Goal: Task Accomplishment & Management: Use online tool/utility

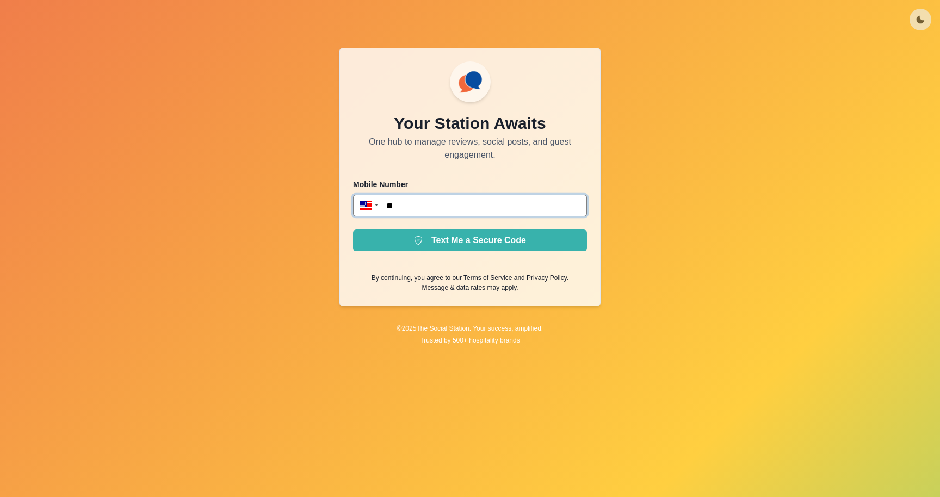
click at [427, 203] on input "**" at bounding box center [470, 206] width 234 height 22
paste input "**********"
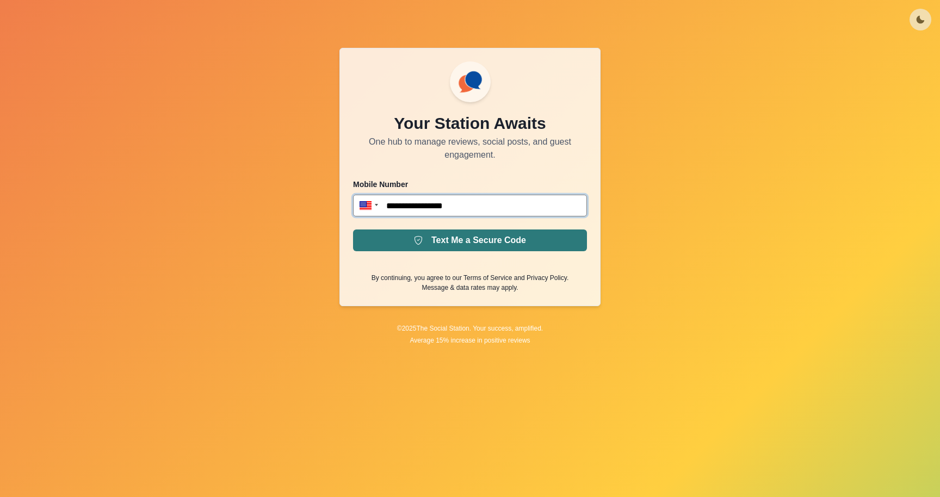
type input "**********"
click at [473, 248] on button "Text Me a Secure Code" at bounding box center [470, 241] width 234 height 22
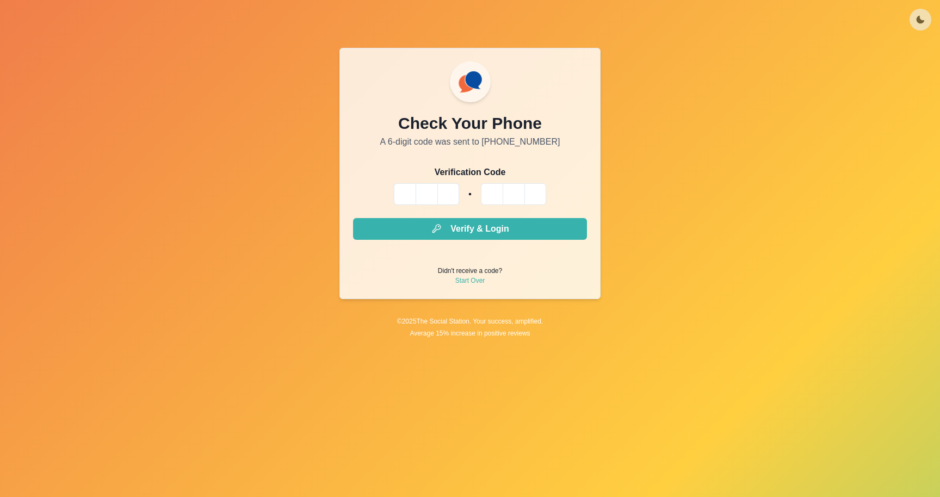
click at [392, 192] on div at bounding box center [470, 194] width 234 height 22
click at [396, 192] on input "Please enter your pin code" at bounding box center [405, 194] width 22 height 22
paste input "*"
type input "*"
click at [398, 192] on input "Please enter your pin code" at bounding box center [405, 194] width 22 height 22
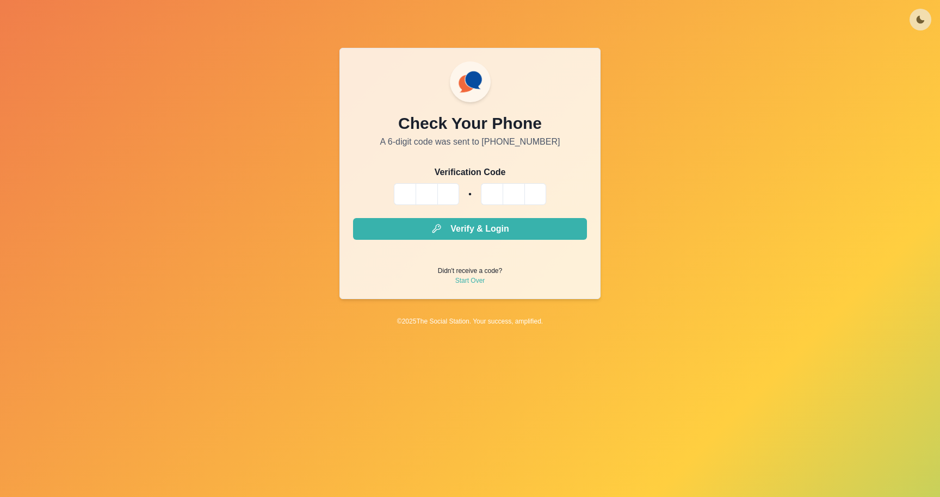
type input "*"
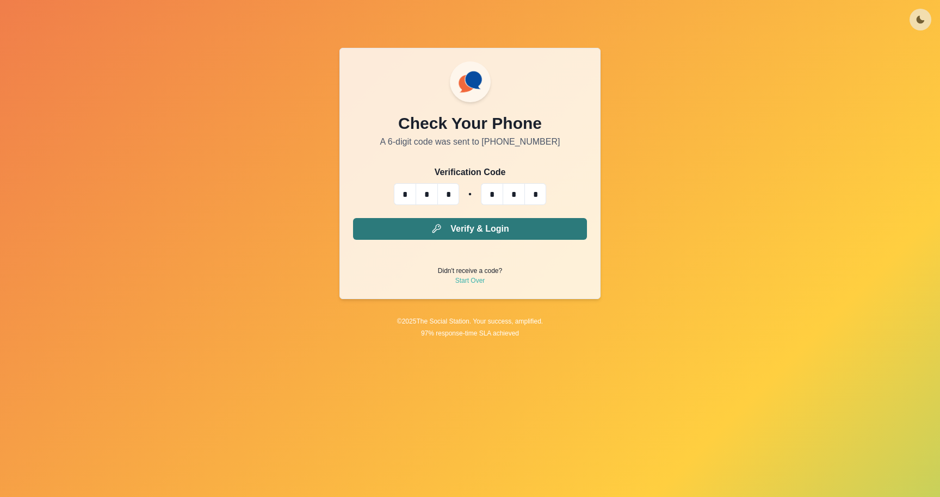
type input "*"
click at [490, 233] on button "Verify & Login" at bounding box center [470, 229] width 234 height 22
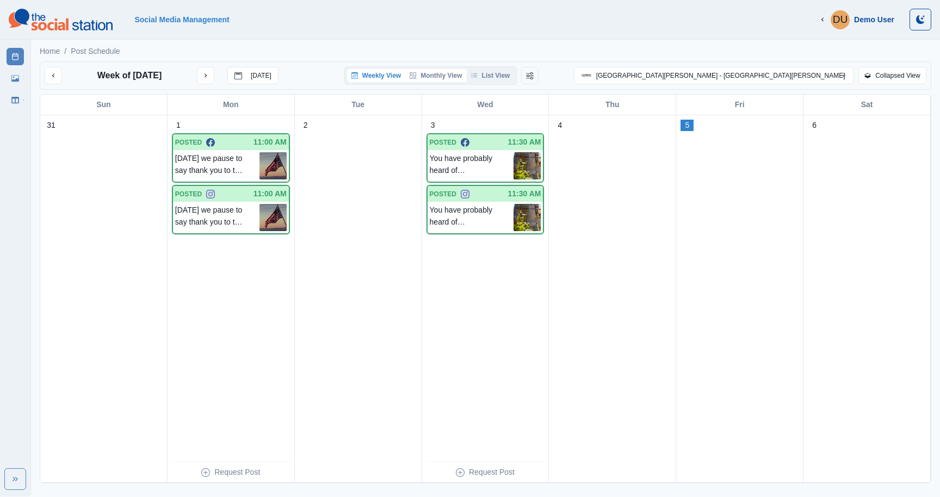
click at [466, 75] on button "Monthly View" at bounding box center [435, 75] width 61 height 13
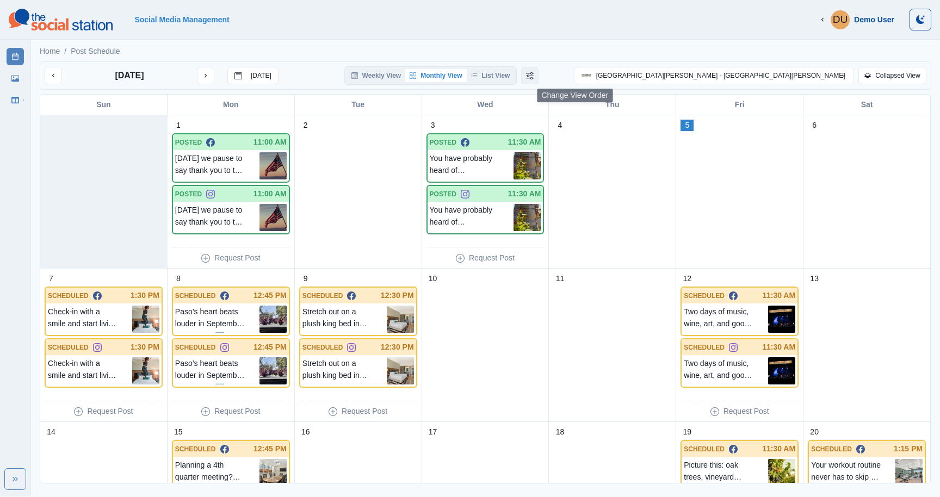
click at [534, 77] on icon "Change View Order" at bounding box center [530, 75] width 8 height 7
click at [555, 75] on button "Change View Order" at bounding box center [545, 75] width 17 height 17
click at [237, 169] on p "[DATE] we pause to say thank you to the doers, dreamers, and everyday differenc…" at bounding box center [217, 165] width 84 height 27
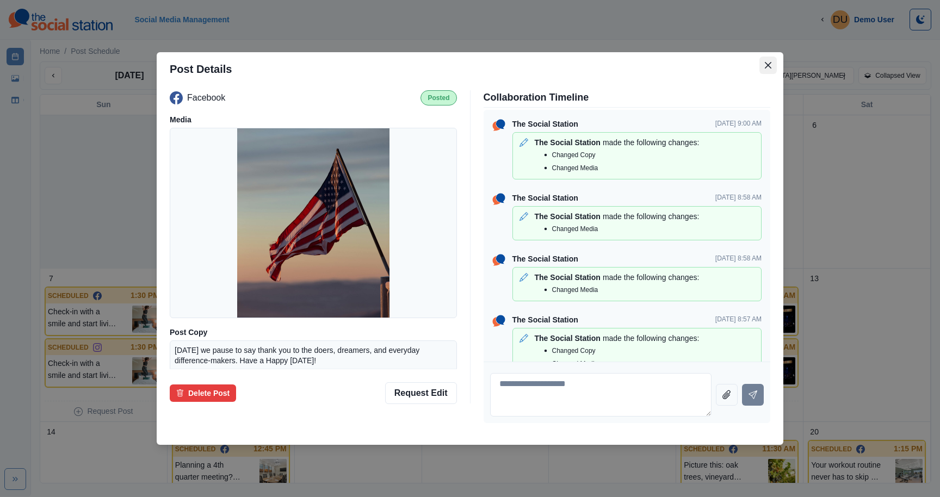
click at [769, 60] on button "Close" at bounding box center [767, 65] width 17 height 17
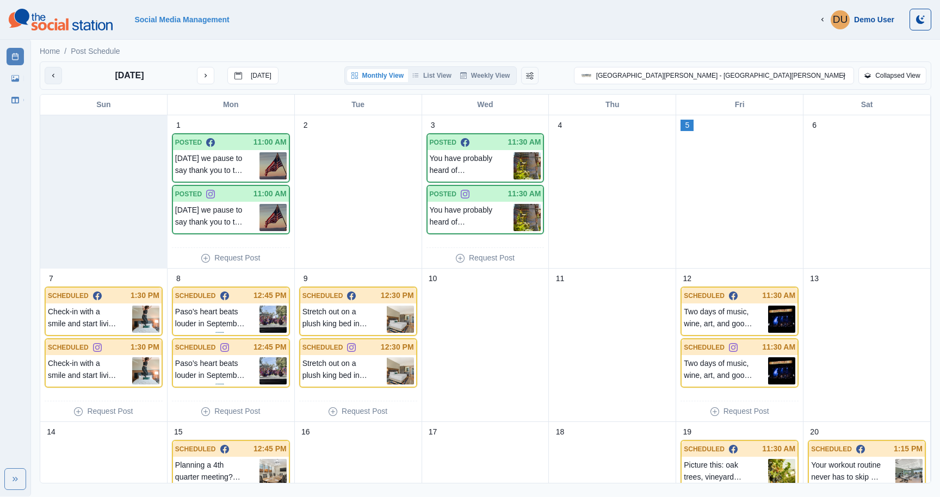
click at [54, 74] on icon "previous month" at bounding box center [54, 76] width 8 height 8
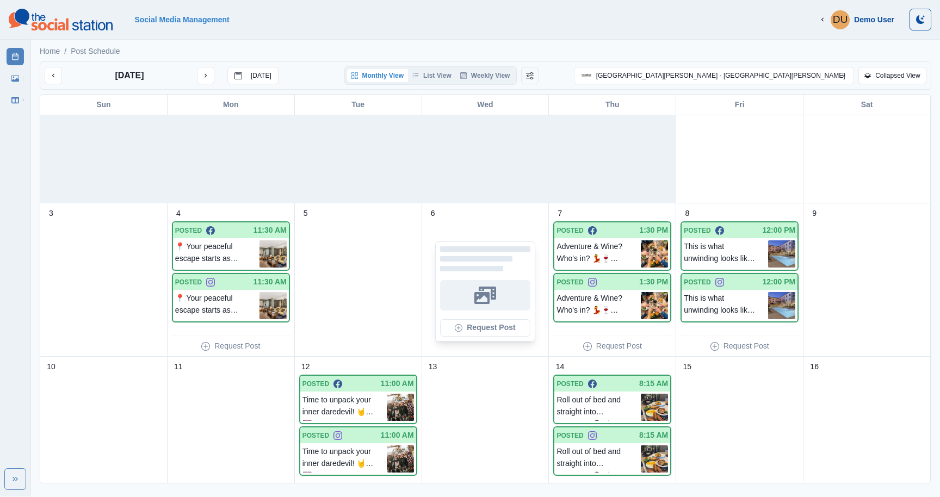
scroll to position [66, 0]
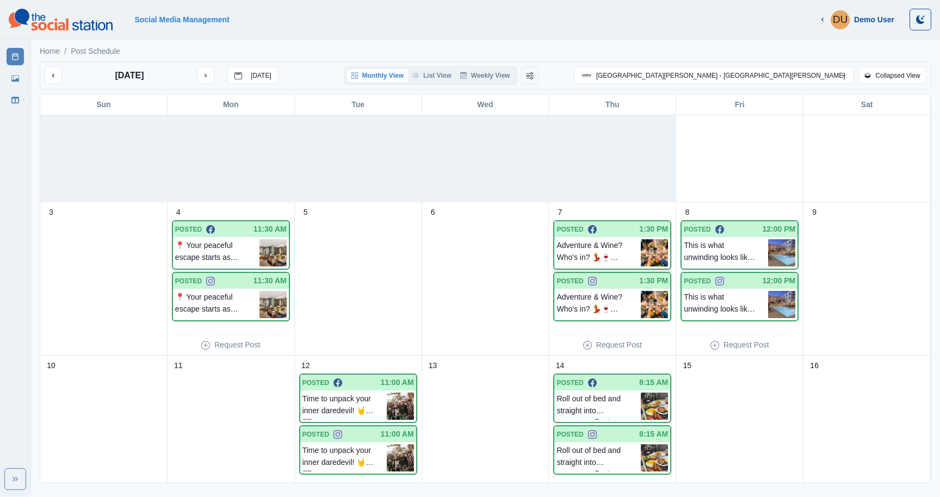
click at [629, 254] on p "Adventure & Wine? Who's in? 💃🍷 Ancient Peaks serves up bold reds and even bolde…" at bounding box center [599, 252] width 84 height 27
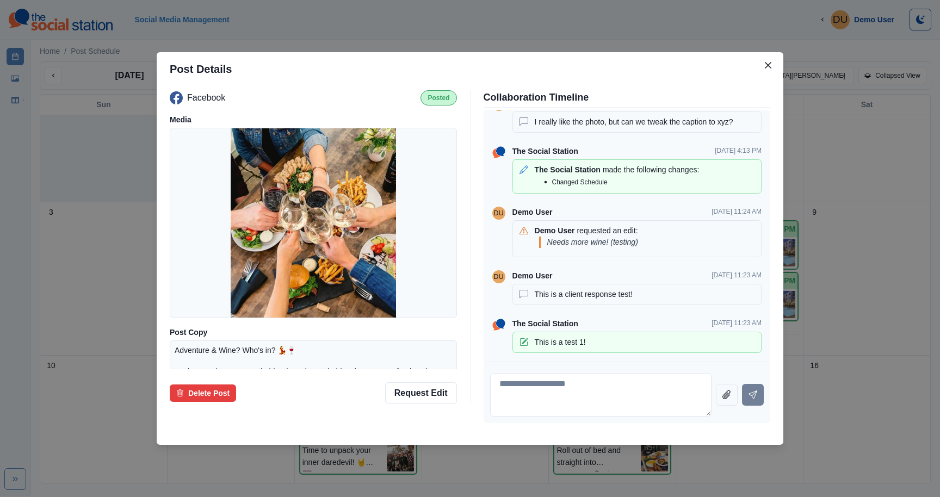
scroll to position [0, 0]
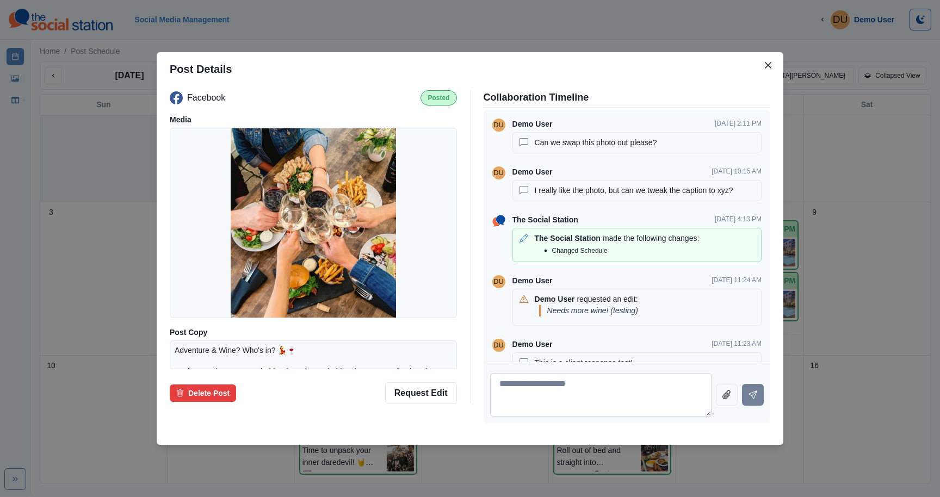
click at [566, 379] on textarea at bounding box center [601, 395] width 222 height 44
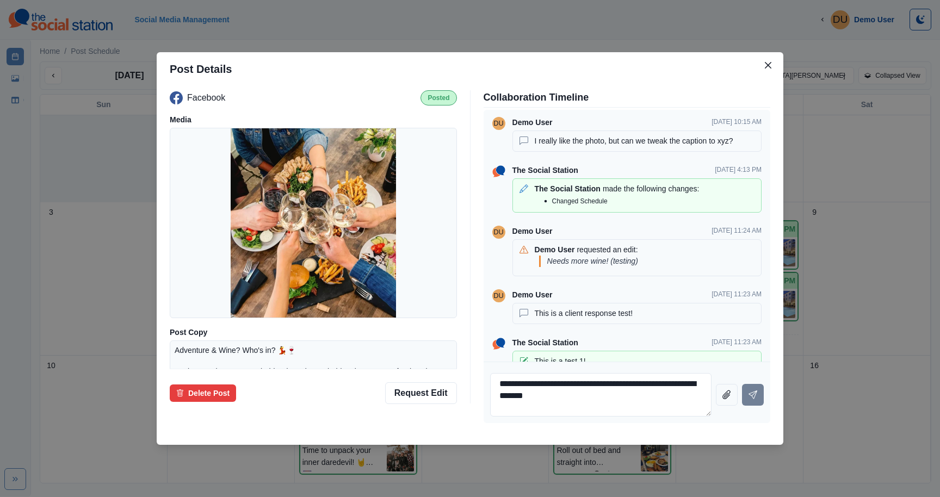
scroll to position [69, 0]
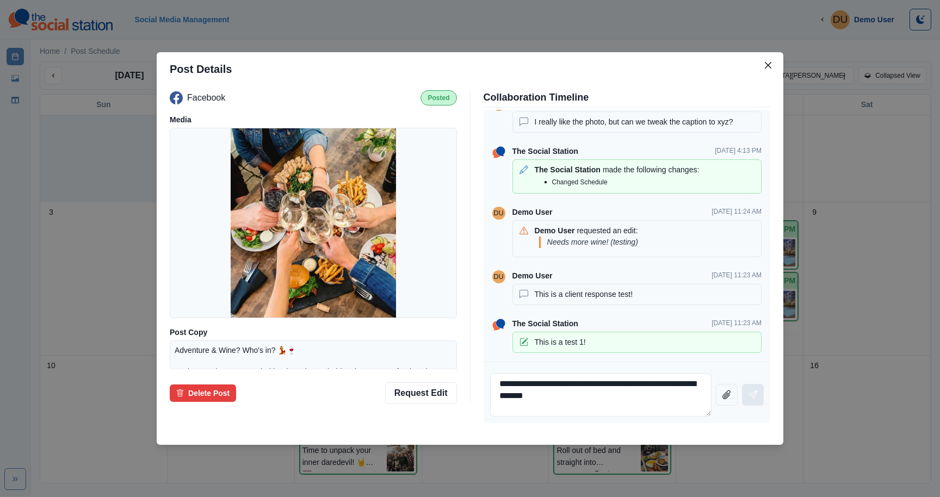
type textarea "**********"
click at [750, 395] on icon "Send message" at bounding box center [753, 395] width 9 height 9
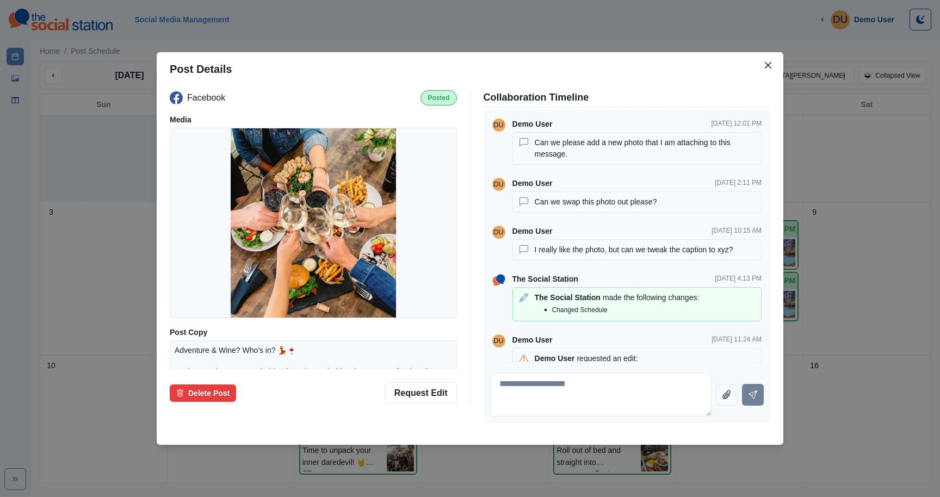
scroll to position [128, 0]
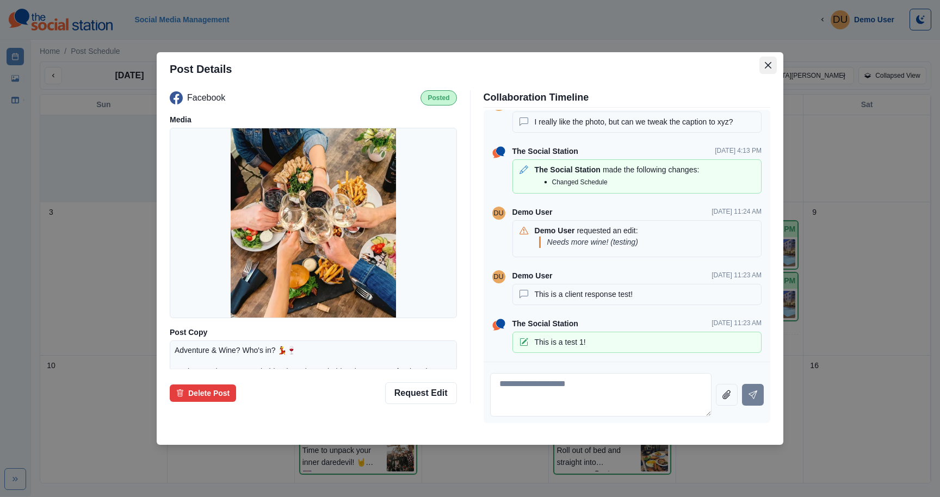
click at [766, 64] on icon "Close" at bounding box center [768, 65] width 7 height 7
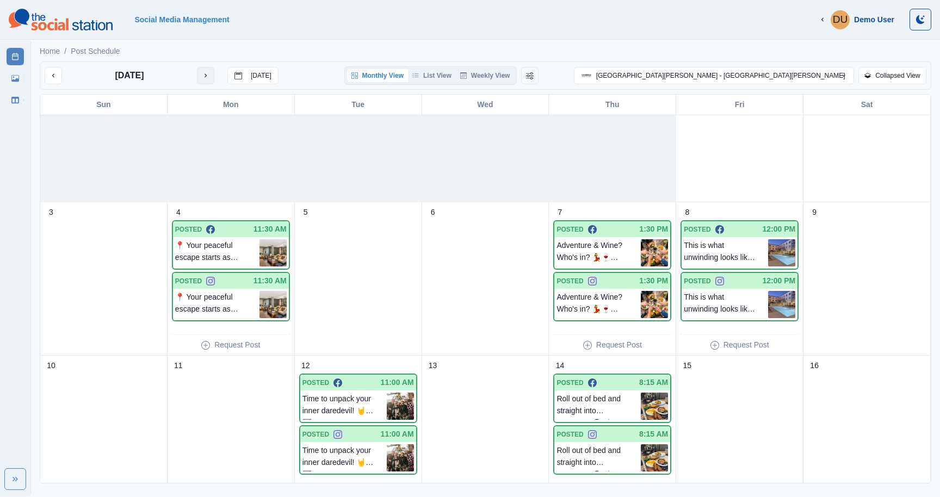
click at [209, 72] on icon "next month" at bounding box center [206, 76] width 8 height 8
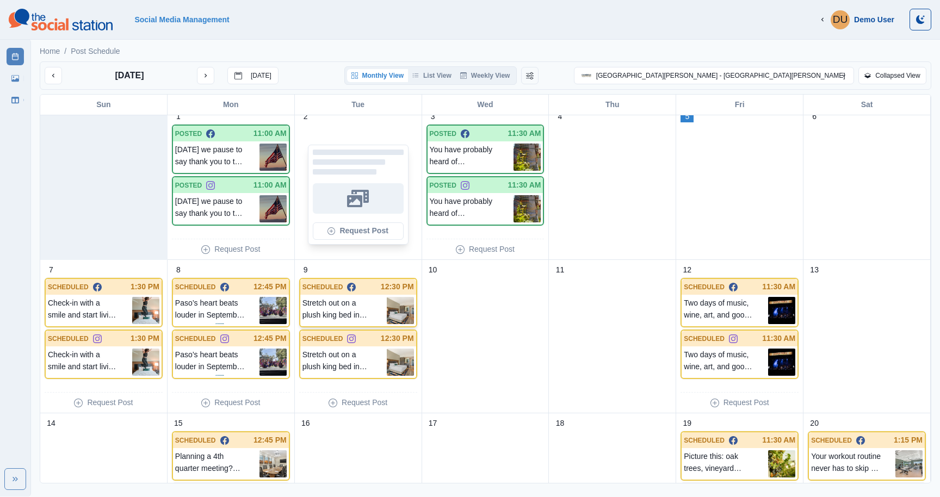
scroll to position [0, 0]
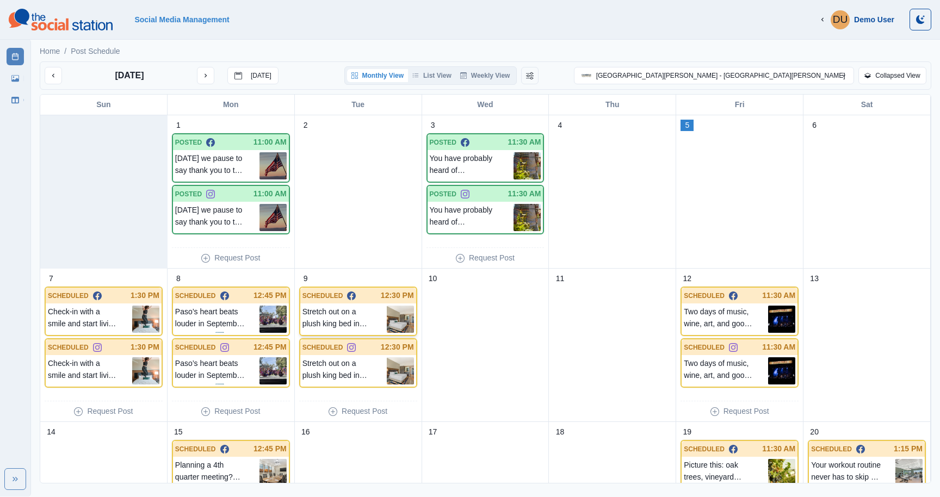
click at [344, 325] on p "Stretch out on a plush king bed in your cozy guest room, perfect for solo trave…" at bounding box center [344, 319] width 84 height 27
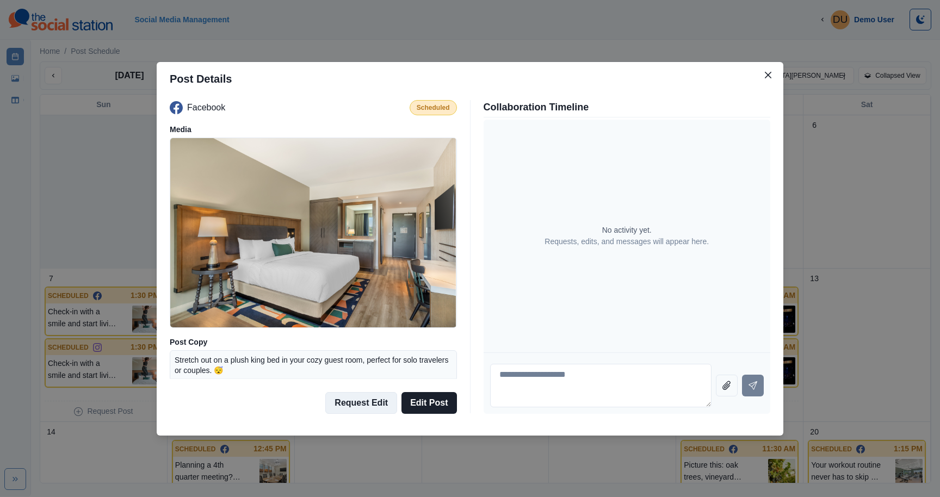
click at [362, 407] on button "Request Edit" at bounding box center [361, 403] width 72 height 22
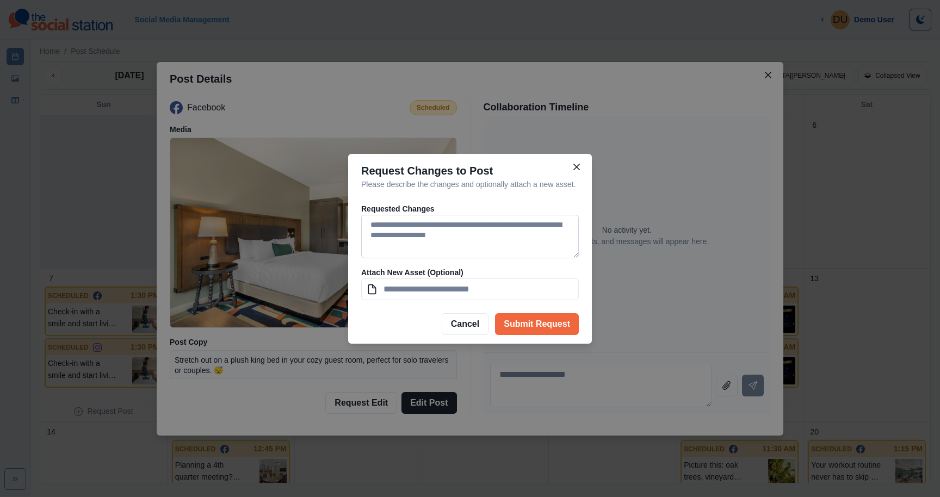
click at [437, 250] on textarea at bounding box center [470, 237] width 218 height 44
click at [474, 330] on button "Cancel" at bounding box center [465, 324] width 47 height 22
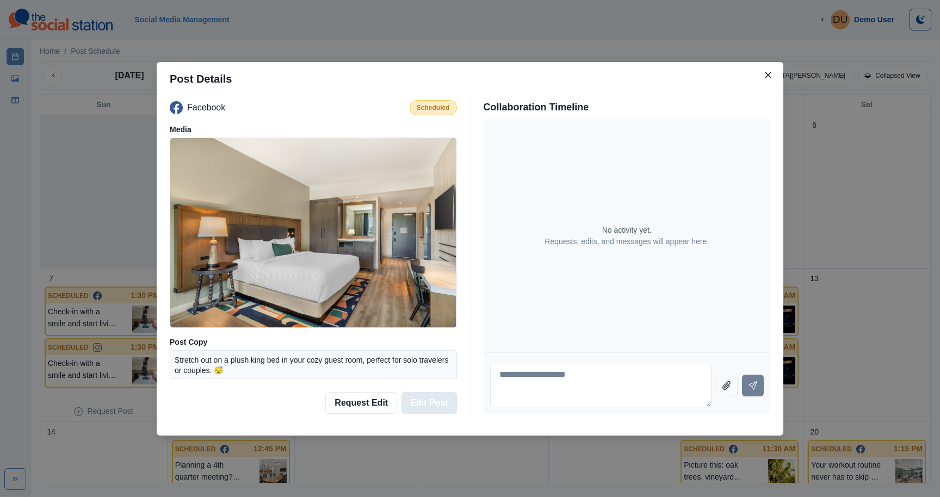
click at [421, 397] on button "Edit Post" at bounding box center [428, 403] width 55 height 22
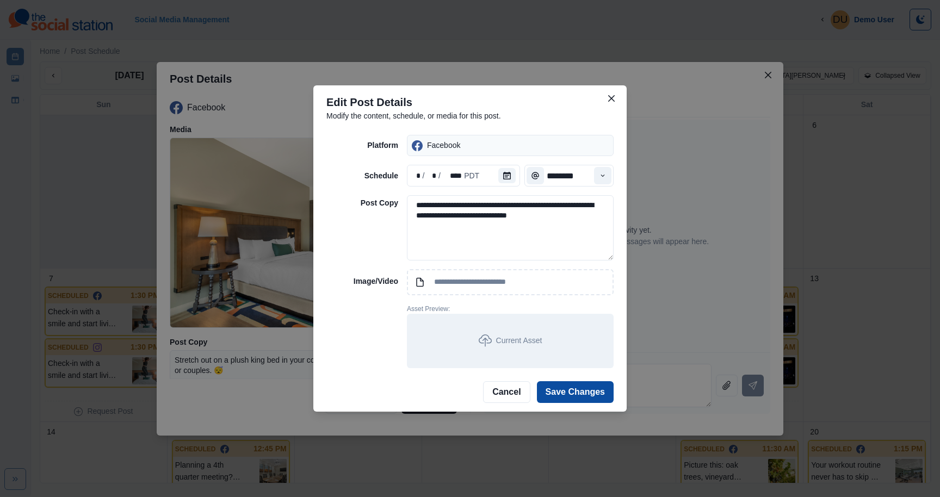
drag, startPoint x: 582, startPoint y: 230, endPoint x: 403, endPoint y: 203, distance: 181.5
click at [403, 203] on div "**********" at bounding box center [469, 251] width 287 height 233
click at [457, 226] on textarea "**********" at bounding box center [510, 227] width 207 height 65
click at [611, 101] on icon "Close" at bounding box center [611, 98] width 7 height 7
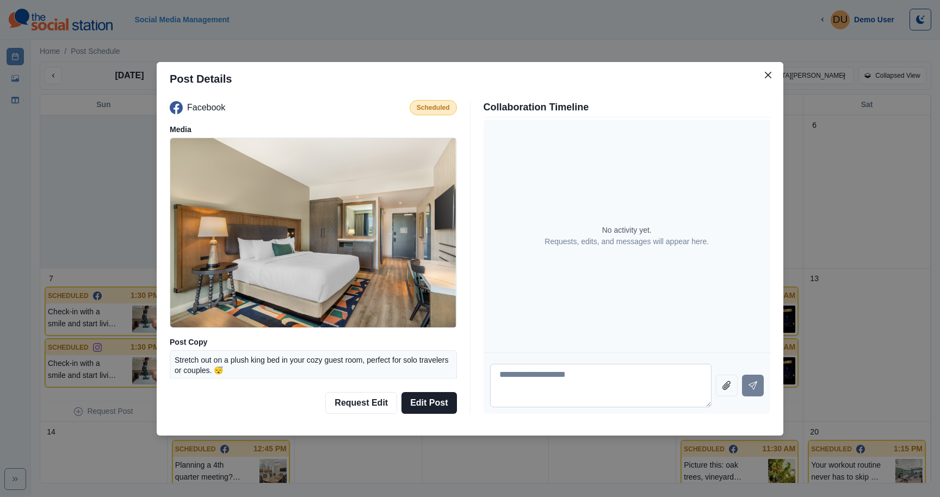
click at [563, 387] on textarea at bounding box center [601, 386] width 222 height 44
click at [774, 72] on button "Close" at bounding box center [767, 74] width 17 height 17
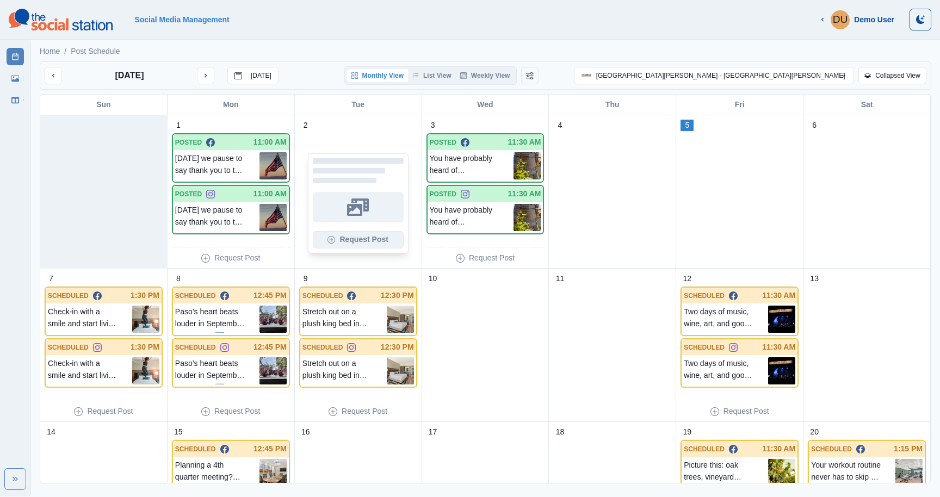
click at [367, 242] on button "Request Post" at bounding box center [358, 239] width 91 height 17
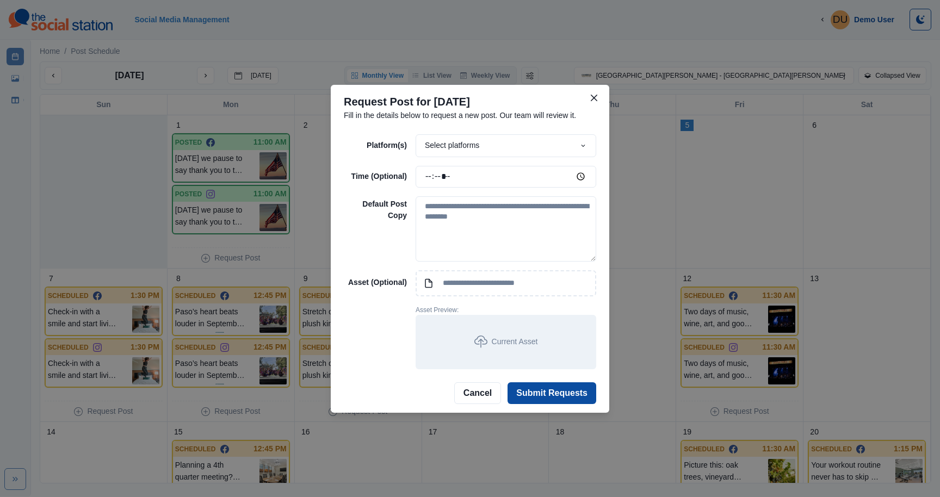
click at [444, 145] on div "Select platforms" at bounding box center [506, 145] width 181 height 23
click at [459, 153] on div "Select platforms" at bounding box center [506, 145] width 181 height 23
click at [455, 207] on textarea at bounding box center [506, 228] width 181 height 65
type textarea "**********"
click at [532, 390] on button "Submit Requests" at bounding box center [552, 393] width 89 height 22
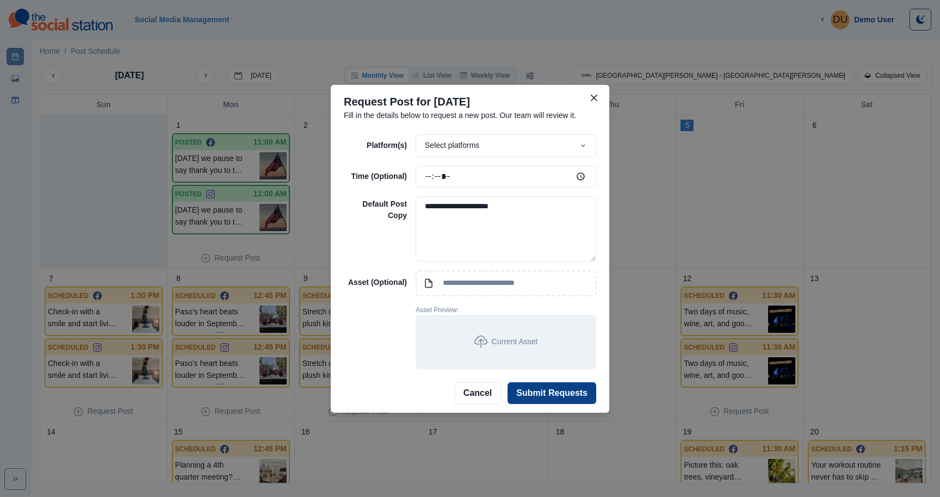
click at [541, 393] on button "Submit Requests" at bounding box center [552, 393] width 89 height 22
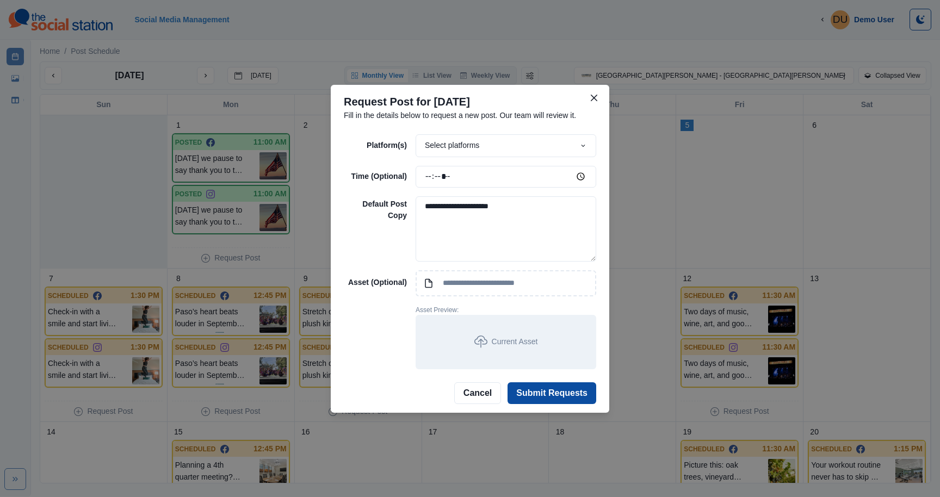
click at [472, 335] on div "Current Asset" at bounding box center [506, 342] width 181 height 54
click at [492, 342] on p "Current Asset" at bounding box center [515, 341] width 46 height 11
click at [476, 283] on input at bounding box center [506, 283] width 181 height 26
type input "**********"
click at [540, 399] on button "Submit Requests" at bounding box center [552, 393] width 89 height 22
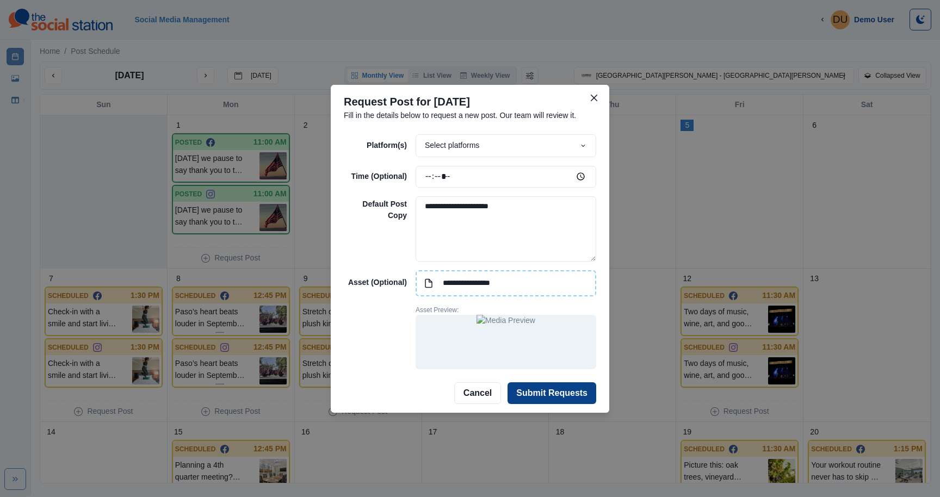
click at [540, 392] on button "Submit Requests" at bounding box center [552, 393] width 89 height 22
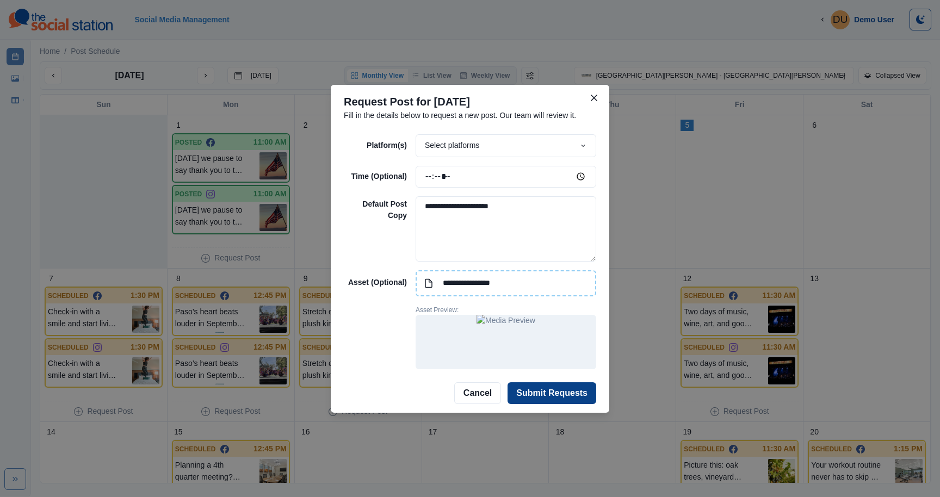
click at [540, 392] on button "Submit Requests" at bounding box center [552, 393] width 89 height 22
click at [452, 180] on input "*****" at bounding box center [506, 177] width 181 height 22
click at [472, 184] on input "*****" at bounding box center [506, 177] width 181 height 22
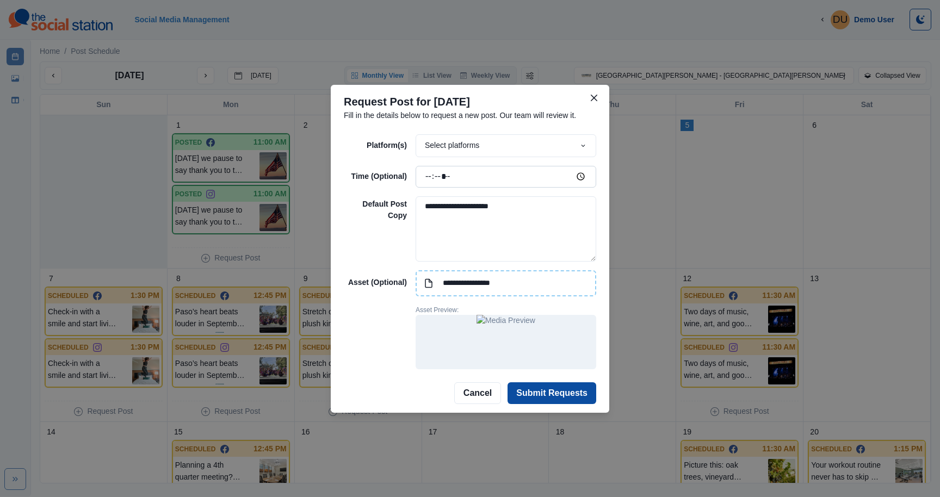
click at [578, 178] on input "*****" at bounding box center [506, 177] width 181 height 22
type input "*****"
click at [549, 212] on textarea "**********" at bounding box center [506, 228] width 181 height 65
click at [372, 233] on div "**********" at bounding box center [470, 251] width 252 height 235
click at [577, 392] on button "Submit Requests" at bounding box center [552, 393] width 89 height 22
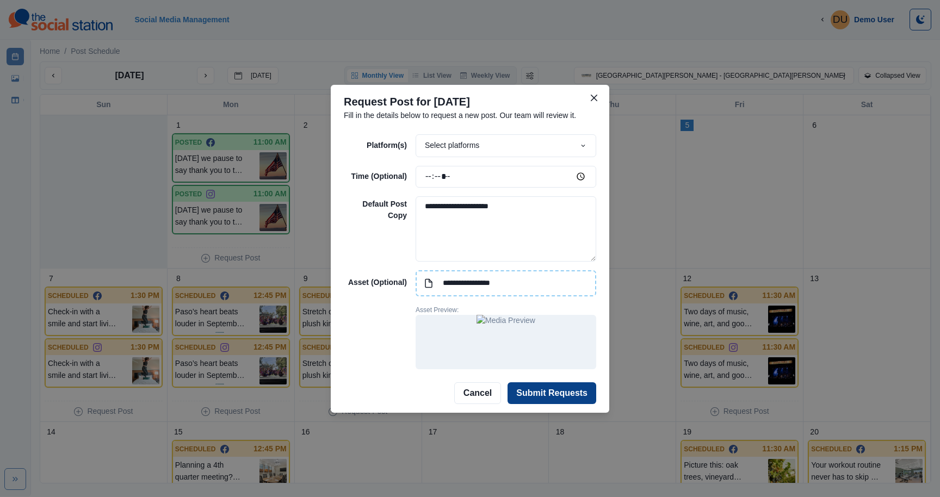
click at [577, 392] on button "Submit Requests" at bounding box center [552, 393] width 89 height 22
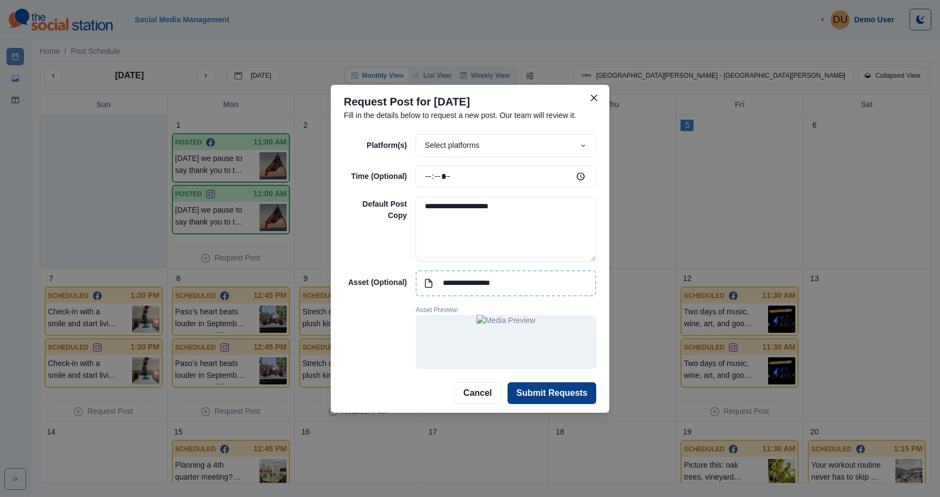
click at [577, 392] on button "Submit Requests" at bounding box center [552, 393] width 89 height 22
click at [534, 391] on button "Submit Requests" at bounding box center [552, 393] width 89 height 22
click at [597, 98] on button "Close" at bounding box center [593, 97] width 17 height 17
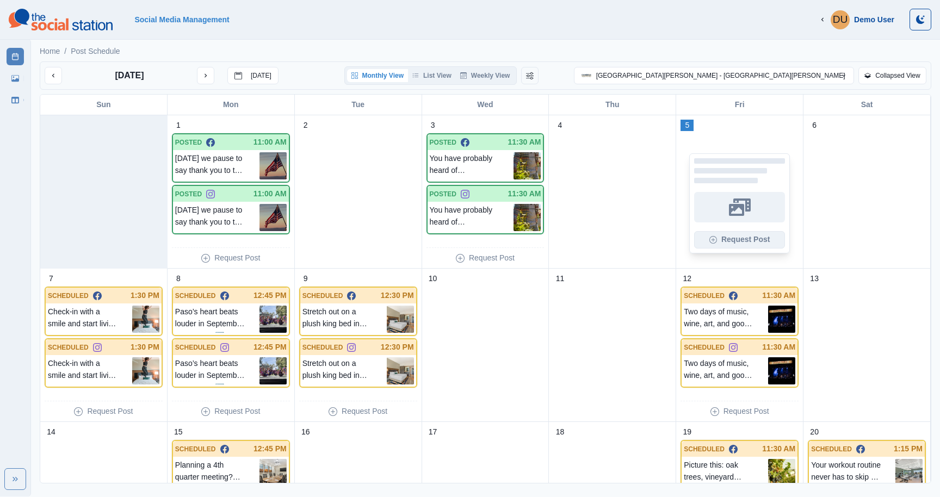
click at [711, 243] on icon "button" at bounding box center [713, 240] width 8 height 8
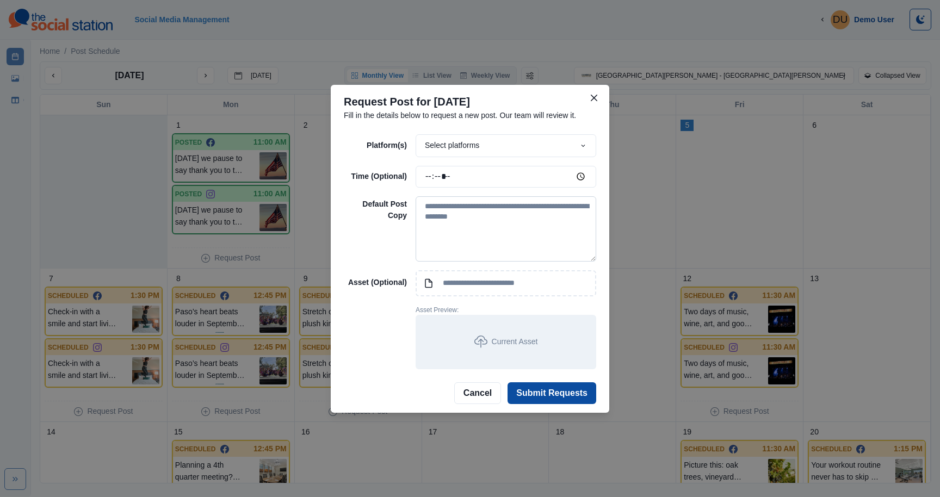
click at [486, 233] on textarea at bounding box center [506, 228] width 181 height 65
type textarea "**********"
type input "**********"
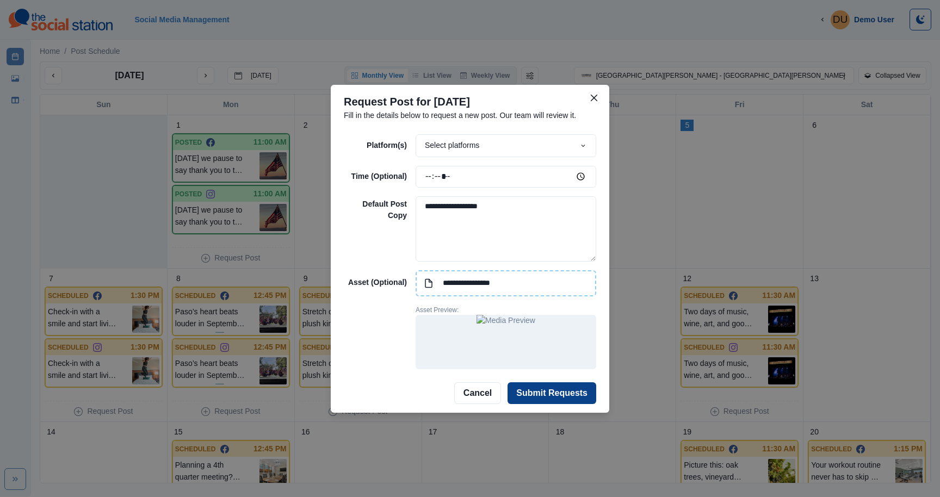
type textarea "**********"
click at [558, 392] on button "Submit Requests" at bounding box center [552, 393] width 89 height 22
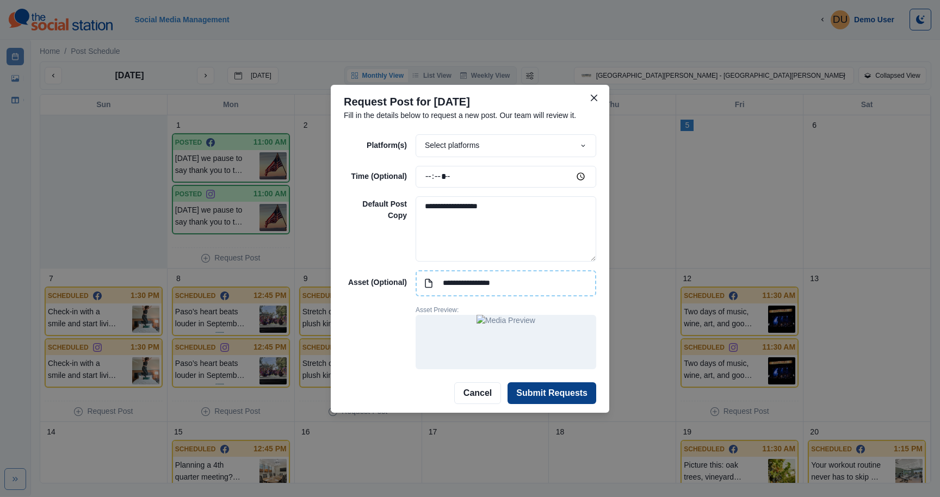
click at [558, 392] on button "Submit Requests" at bounding box center [552, 393] width 89 height 22
click at [476, 178] on input "*****" at bounding box center [506, 177] width 181 height 22
click at [579, 178] on input "*****" at bounding box center [506, 177] width 181 height 22
type input "*****"
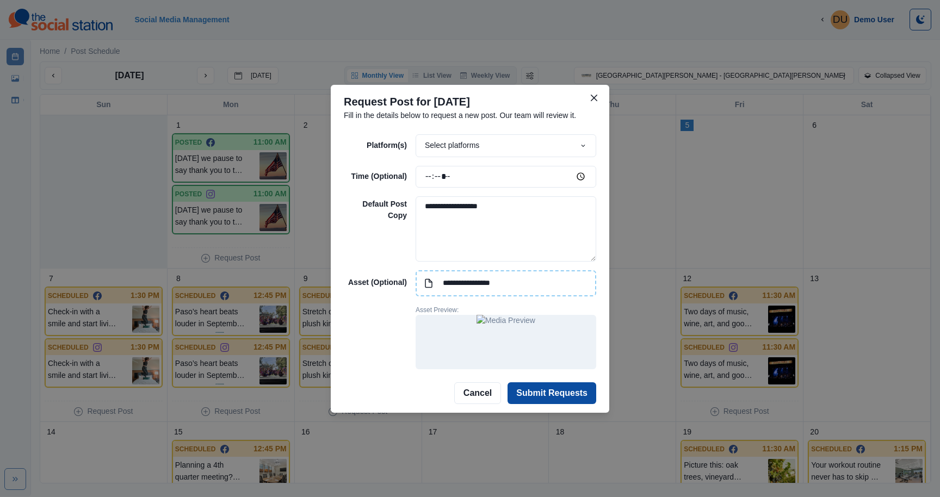
click at [595, 130] on div "**********" at bounding box center [470, 252] width 279 height 244
click at [553, 392] on button "Submit Requests" at bounding box center [552, 393] width 89 height 22
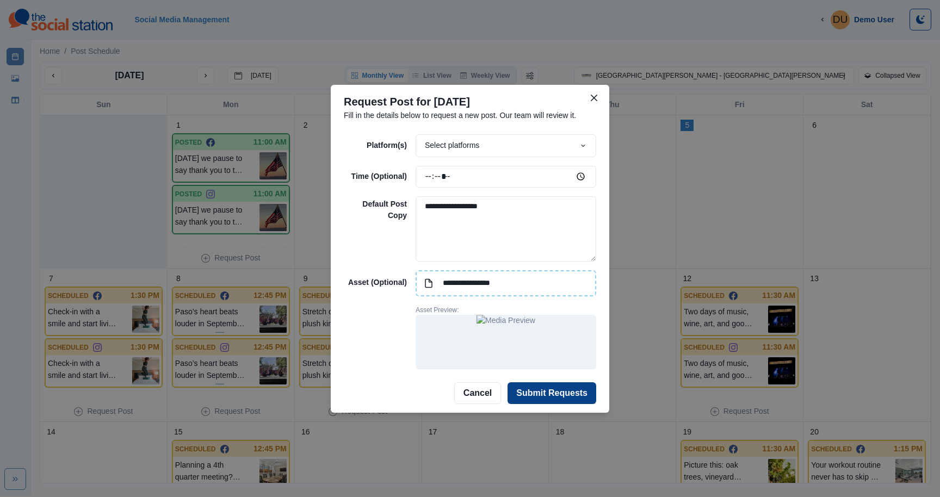
click at [553, 392] on button "Submit Requests" at bounding box center [552, 393] width 89 height 22
click at [594, 95] on icon "Close" at bounding box center [594, 98] width 7 height 7
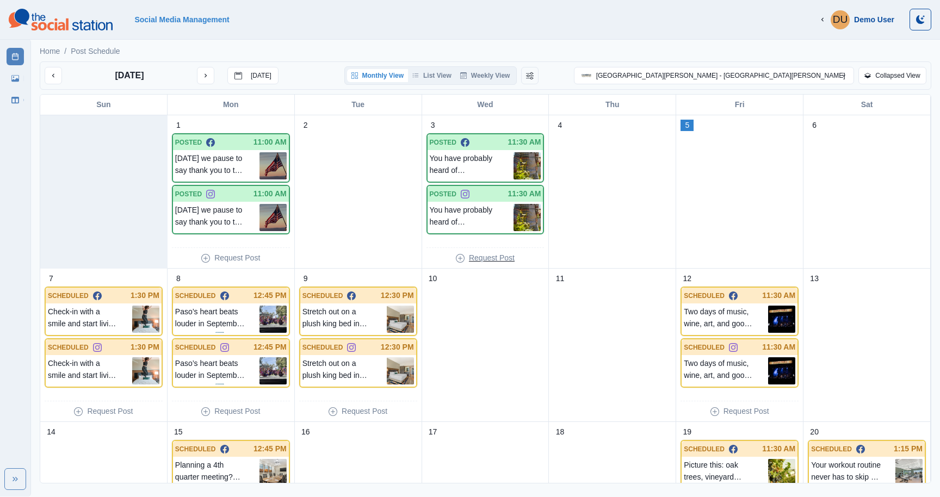
click at [472, 257] on p "Request Post" at bounding box center [492, 257] width 46 height 11
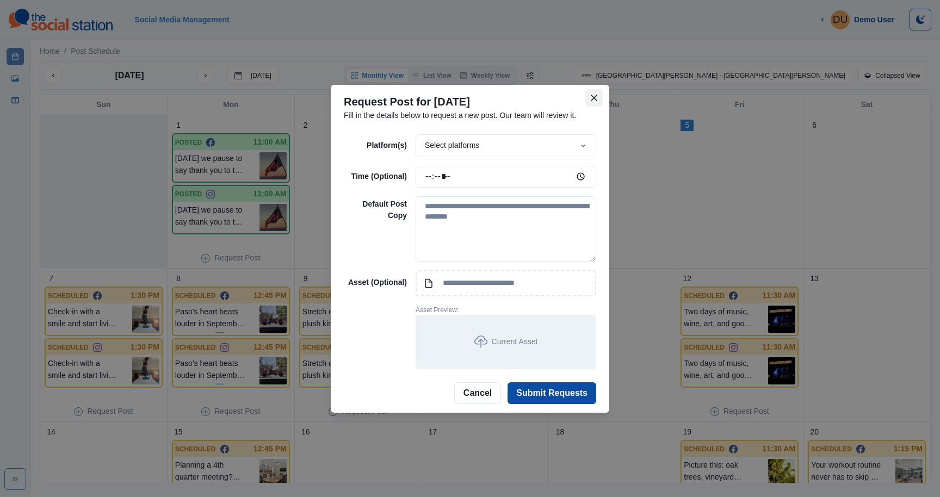
click at [596, 98] on icon "Close" at bounding box center [594, 98] width 7 height 7
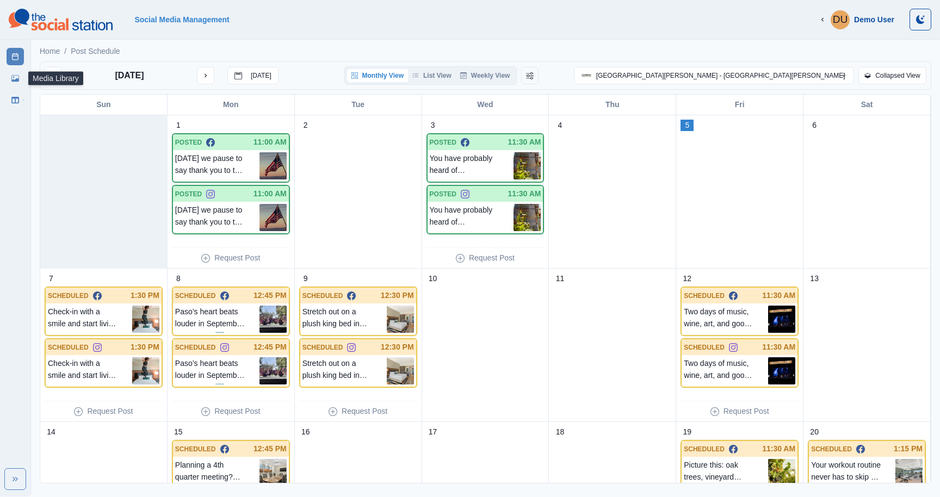
click at [13, 75] on icon at bounding box center [15, 79] width 8 height 8
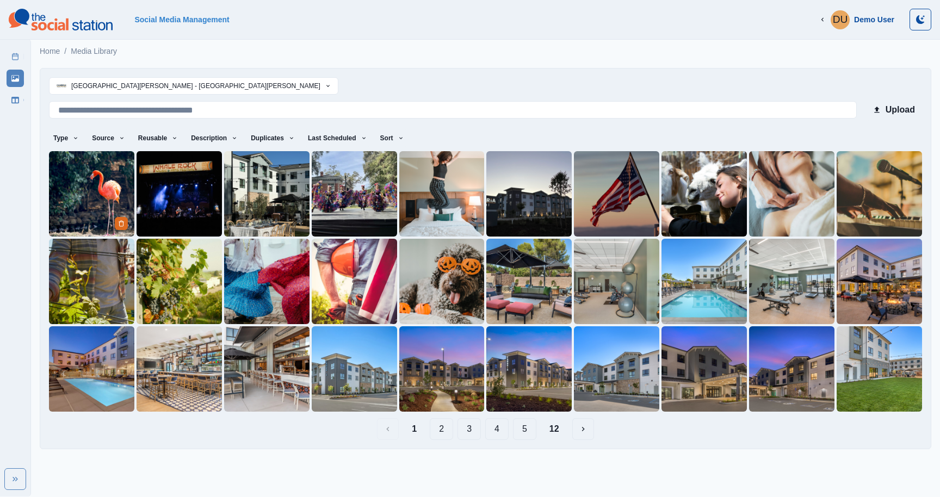
click at [85, 174] on img at bounding box center [91, 193] width 85 height 85
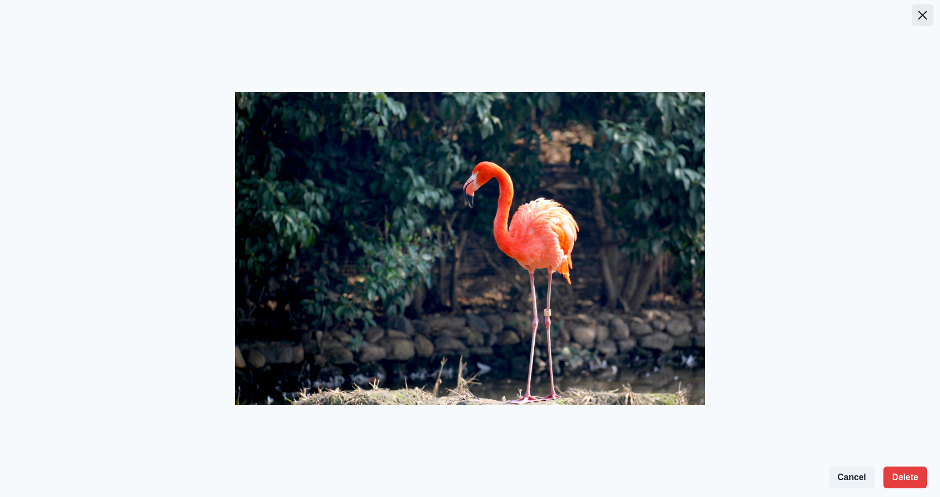
click at [927, 13] on button "Close" at bounding box center [923, 15] width 22 height 22
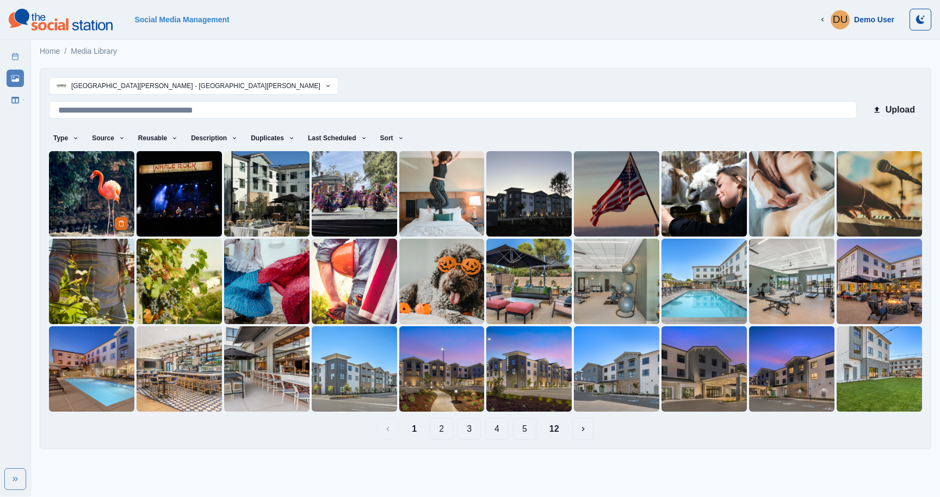
click at [114, 206] on img at bounding box center [91, 193] width 85 height 85
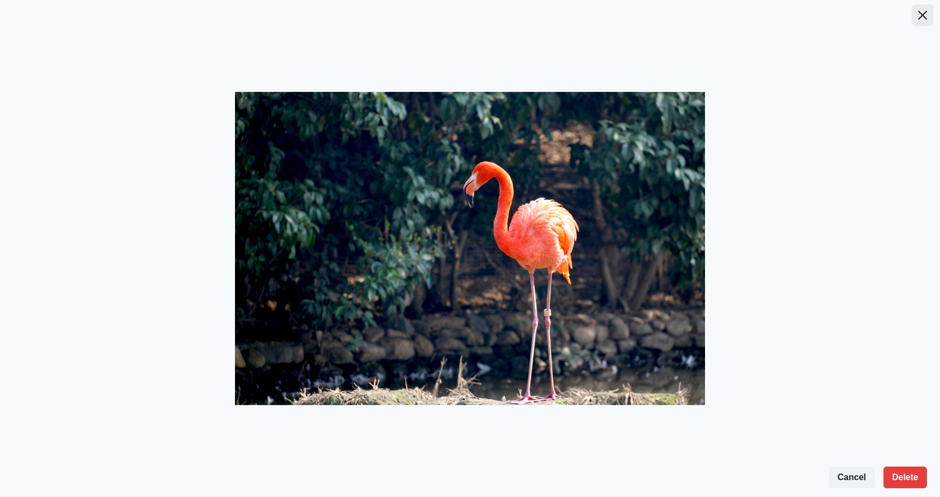
click at [925, 18] on icon "Close" at bounding box center [922, 15] width 9 height 9
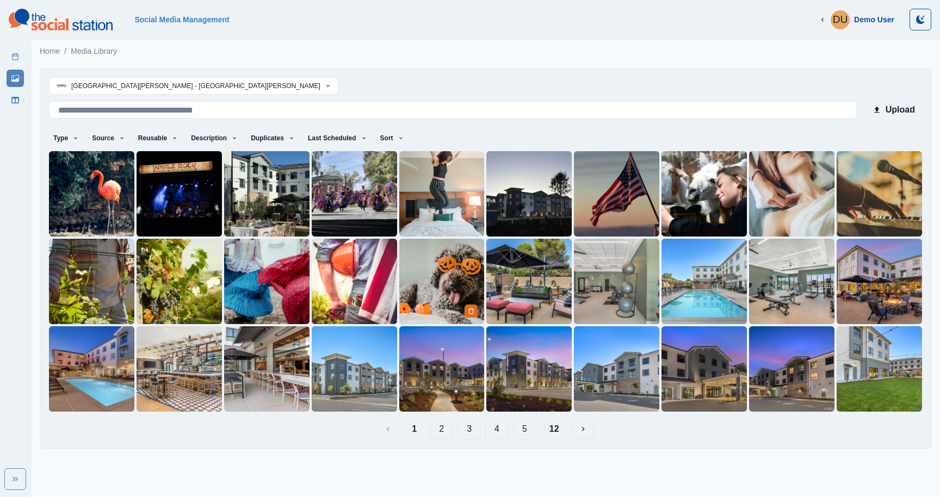
click at [458, 267] on img at bounding box center [441, 281] width 85 height 85
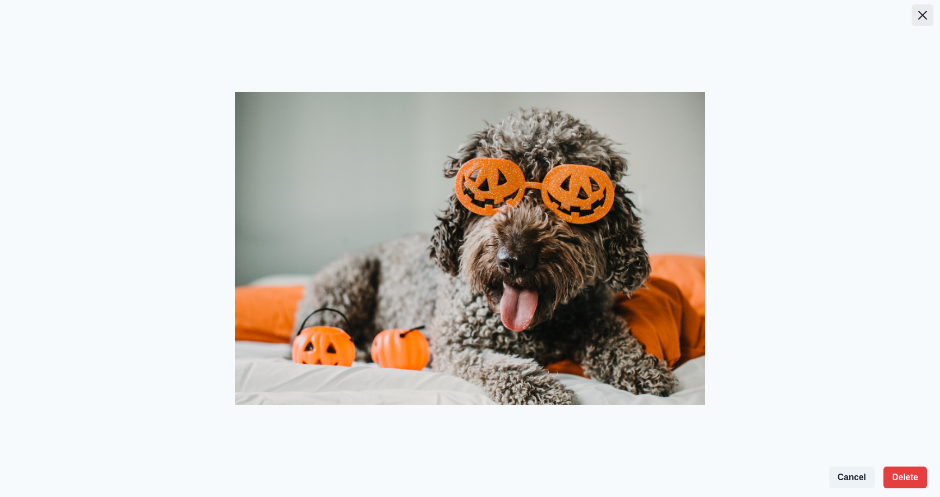
click at [920, 9] on button "Close" at bounding box center [923, 15] width 22 height 22
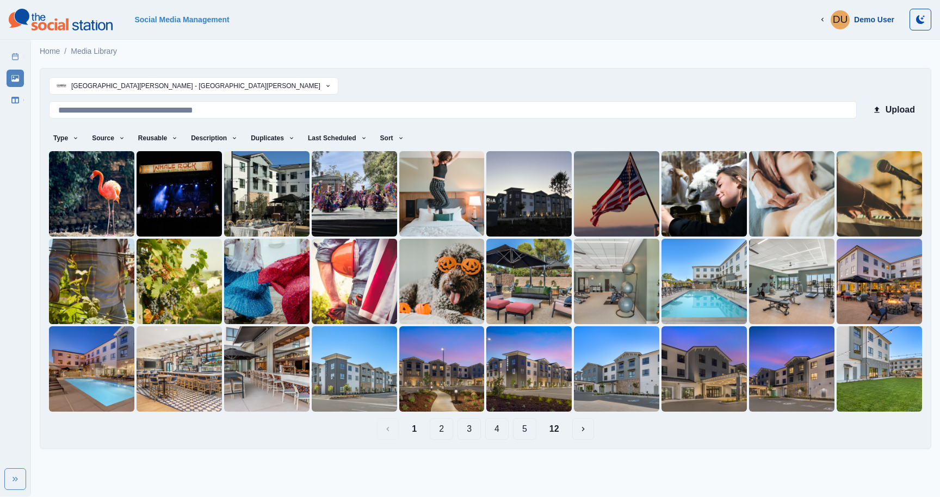
click at [522, 431] on button "5" at bounding box center [524, 429] width 23 height 22
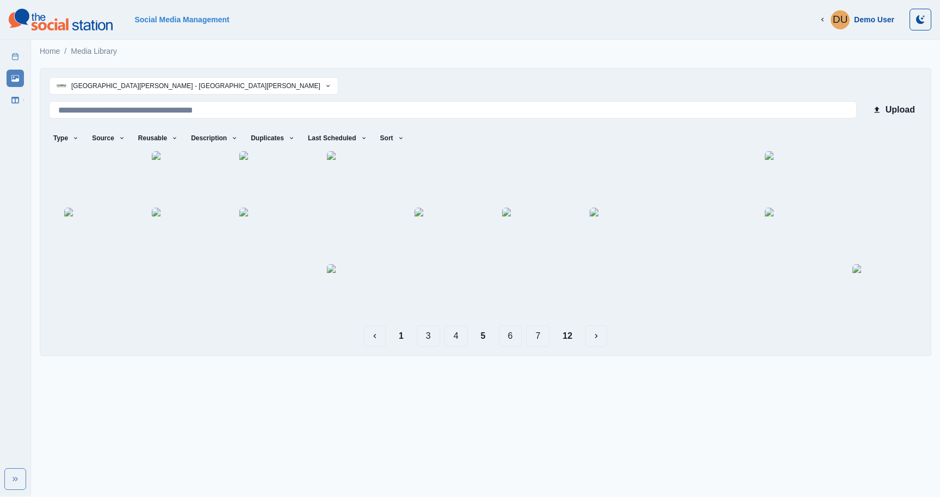
click at [539, 347] on button "7" at bounding box center [537, 336] width 23 height 22
click at [540, 347] on button "9" at bounding box center [537, 336] width 23 height 22
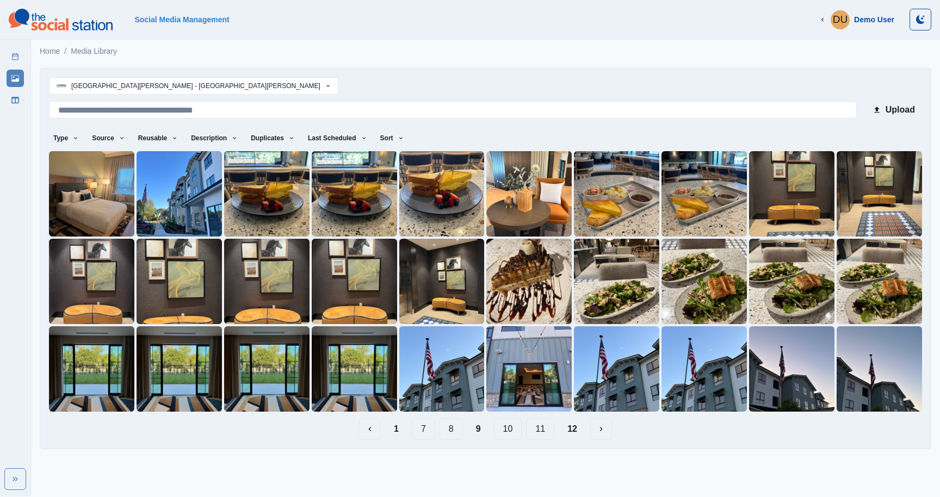
click at [543, 430] on button "11" at bounding box center [540, 429] width 28 height 22
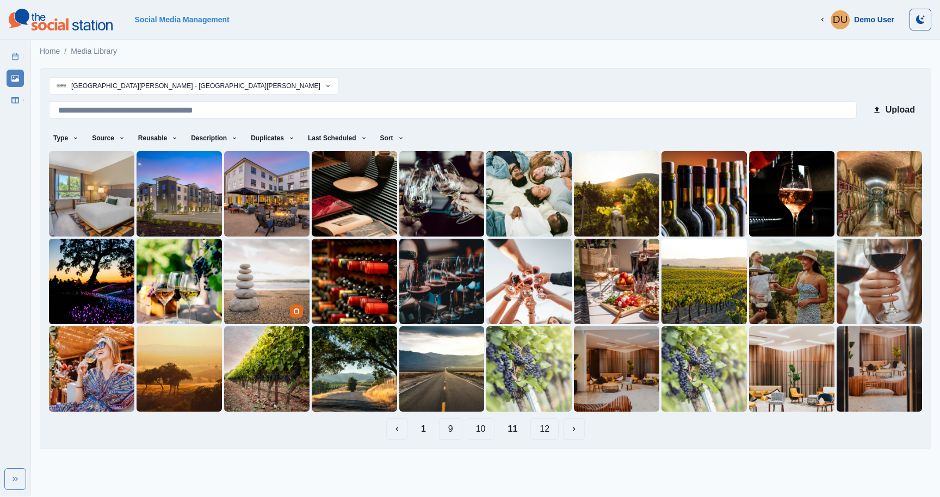
click at [269, 264] on img at bounding box center [266, 281] width 85 height 85
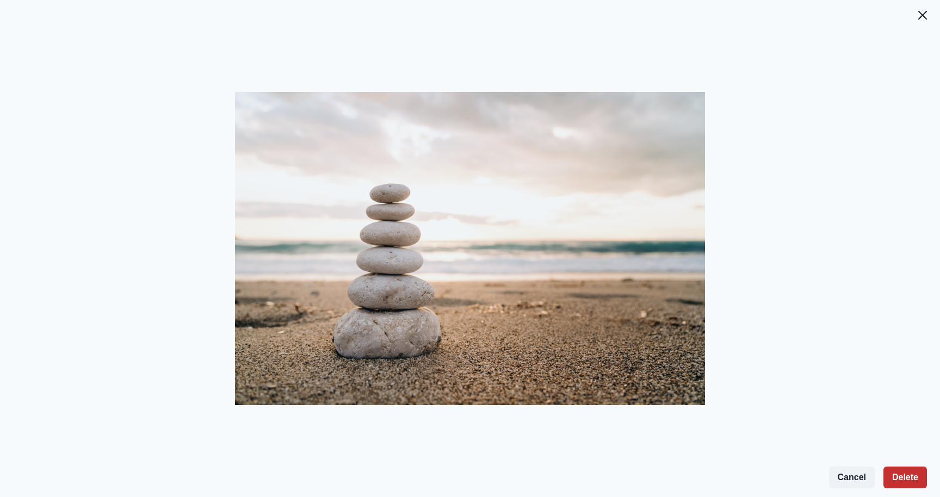
click at [895, 477] on button "Delete" at bounding box center [906, 478] width 44 height 22
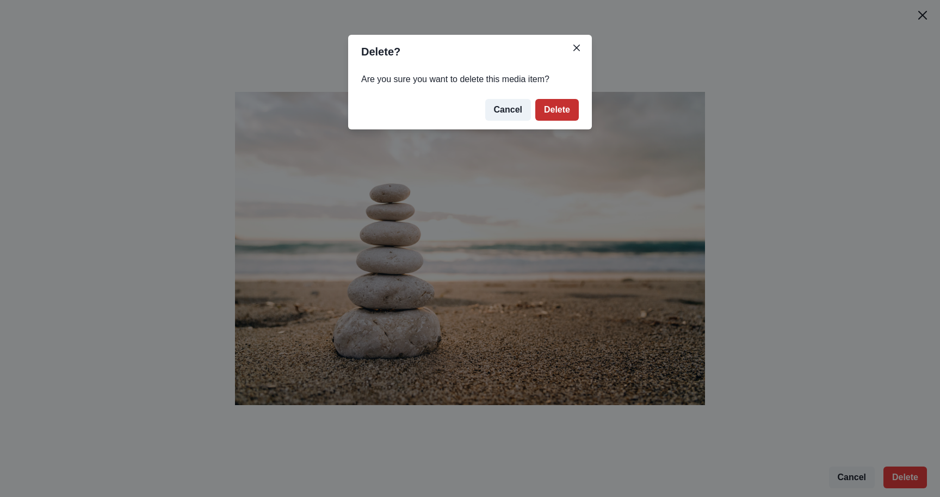
click at [573, 113] on button "Delete" at bounding box center [557, 110] width 44 height 22
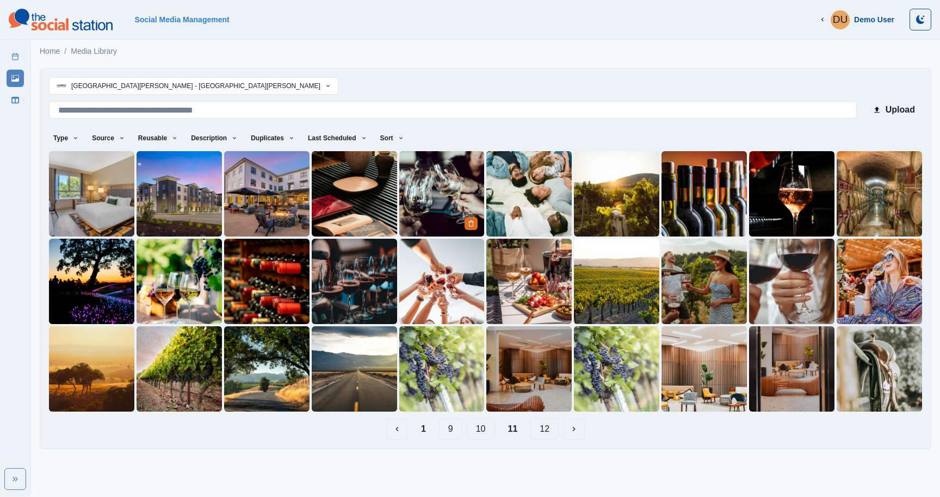
click at [437, 172] on img at bounding box center [441, 193] width 85 height 85
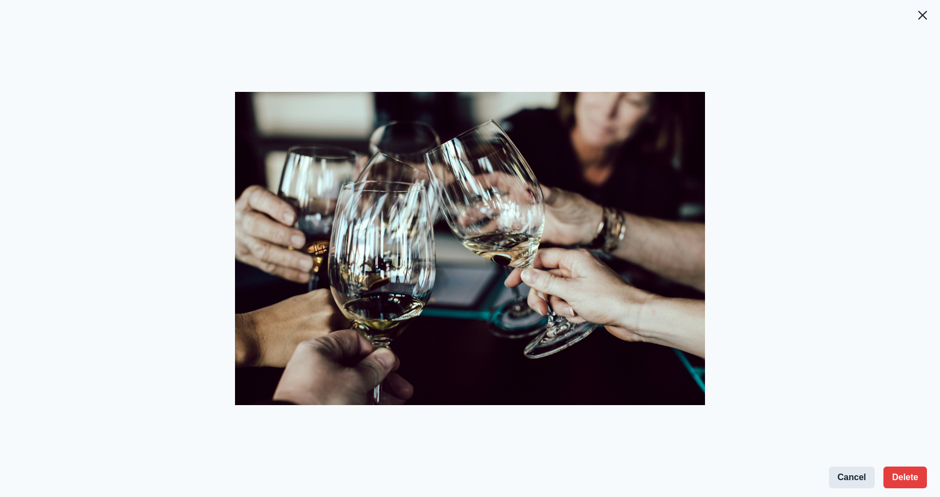
click at [844, 478] on button "Cancel" at bounding box center [852, 478] width 46 height 22
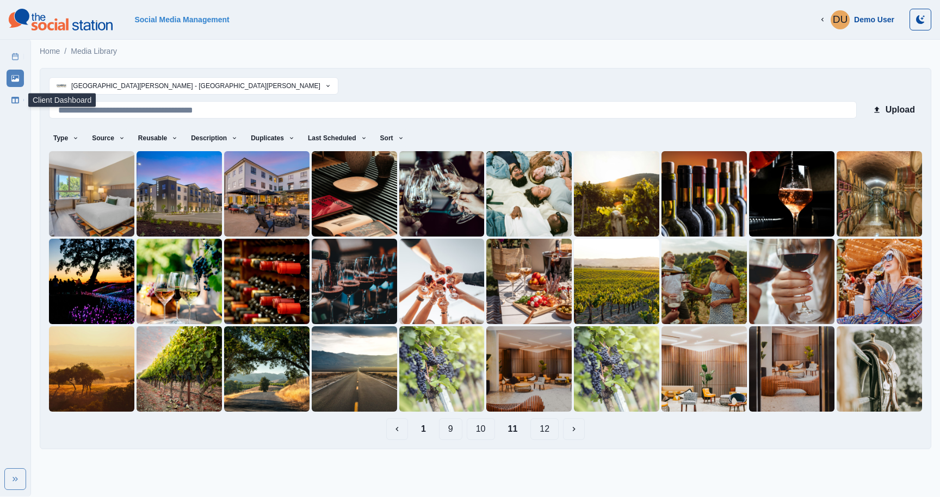
click at [19, 104] on link "Client Dashboard" at bounding box center [15, 99] width 17 height 17
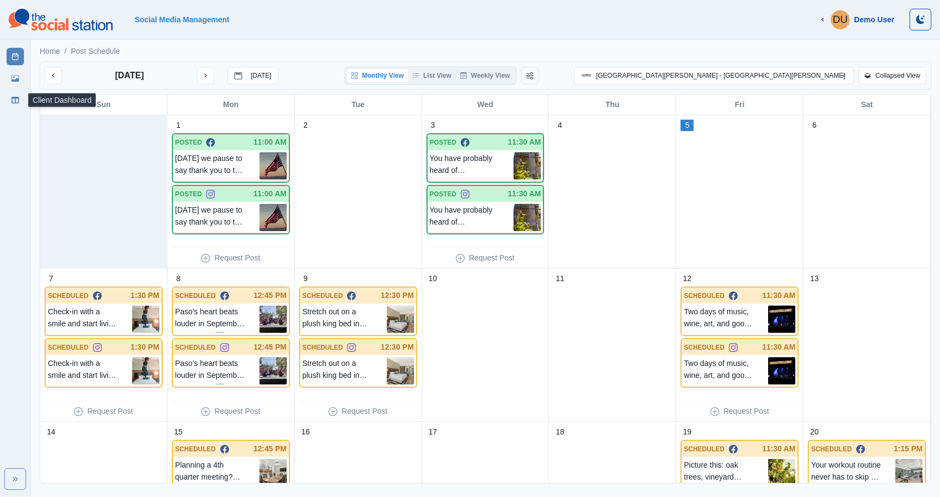
click at [19, 96] on link "Client Dashboard" at bounding box center [15, 99] width 17 height 17
click at [16, 94] on link "Client Dashboard" at bounding box center [15, 99] width 17 height 17
click at [17, 104] on link "Client Dashboard" at bounding box center [15, 99] width 17 height 17
click at [11, 471] on button "Expand" at bounding box center [15, 479] width 22 height 22
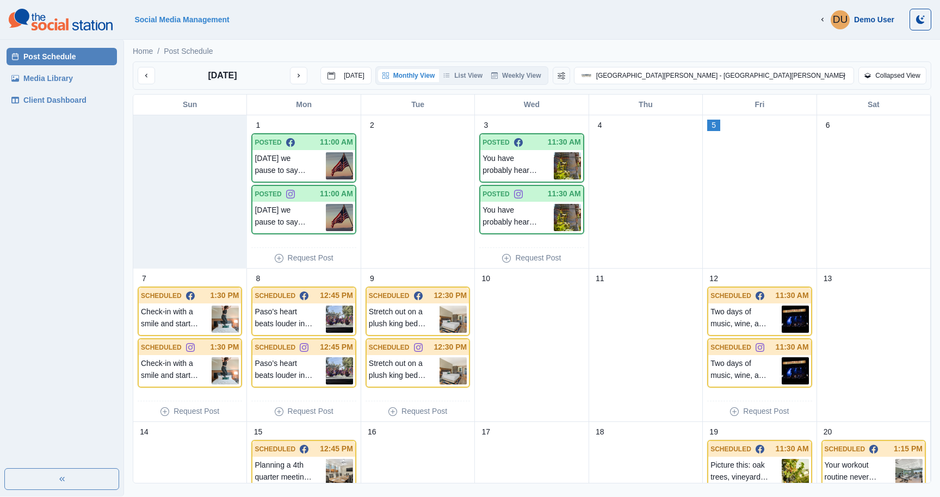
click at [26, 474] on button "Expand" at bounding box center [61, 479] width 115 height 22
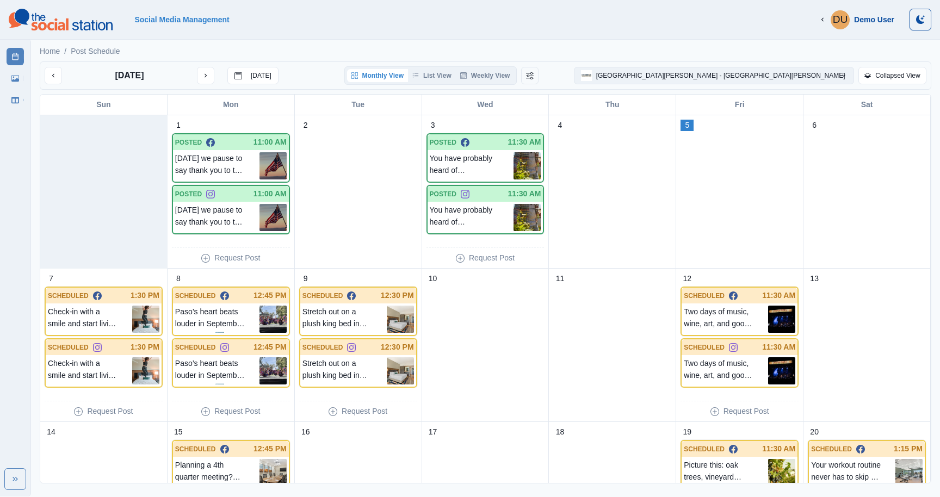
click at [731, 79] on button "[GEOGRAPHIC_DATA][PERSON_NAME] - [GEOGRAPHIC_DATA][PERSON_NAME]" at bounding box center [714, 75] width 280 height 17
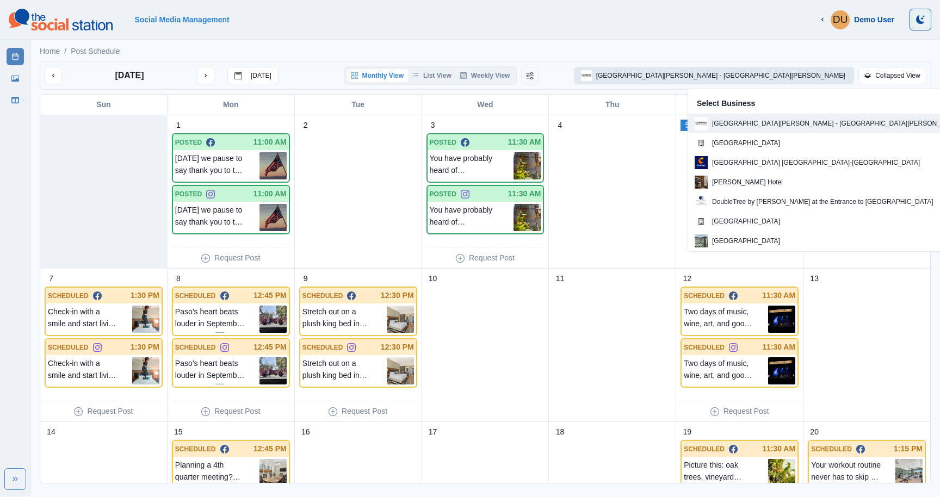
click at [653, 11] on div "Social Media Management DU Demo User Logout" at bounding box center [470, 20] width 923 height 22
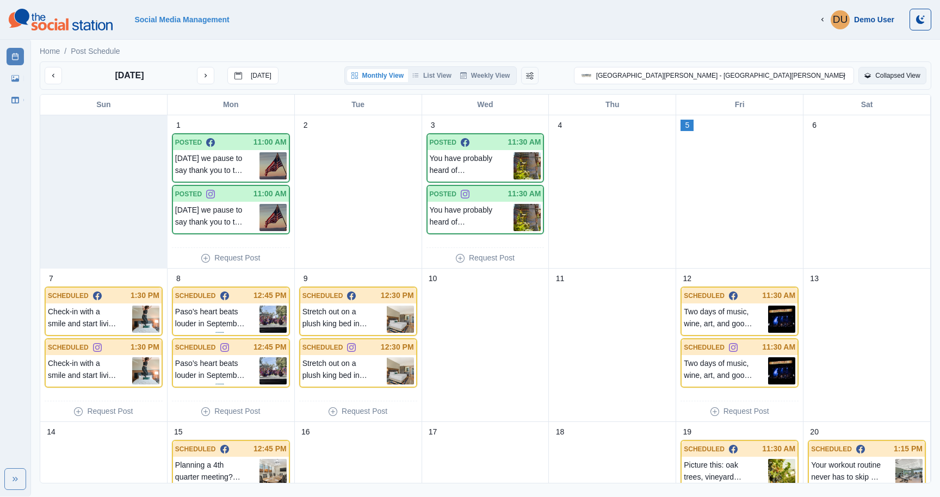
click at [876, 77] on button "Collapsed View" at bounding box center [892, 75] width 68 height 17
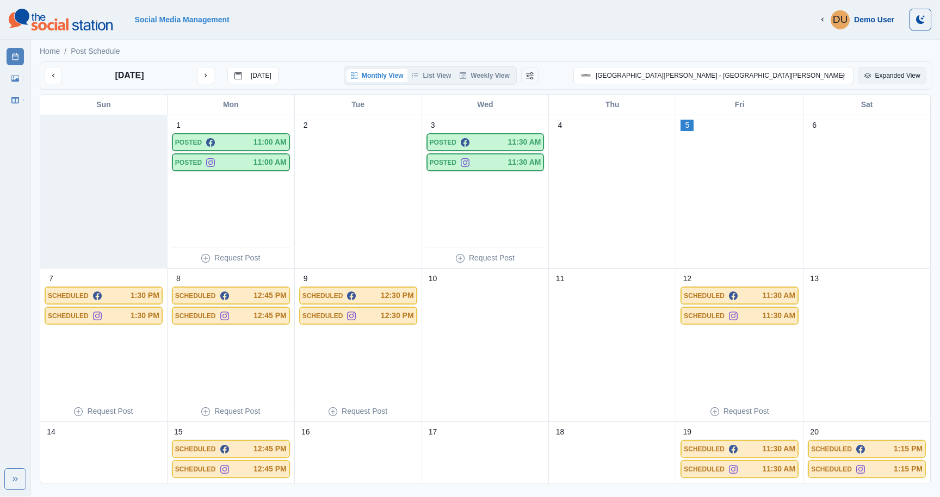
click at [876, 77] on button "Expanded View" at bounding box center [892, 75] width 69 height 17
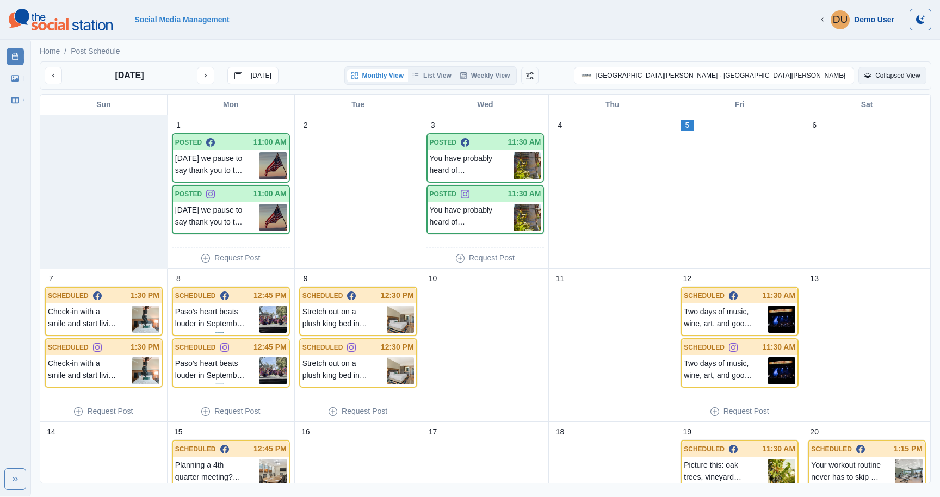
click at [876, 77] on button "Collapsed View" at bounding box center [892, 75] width 68 height 17
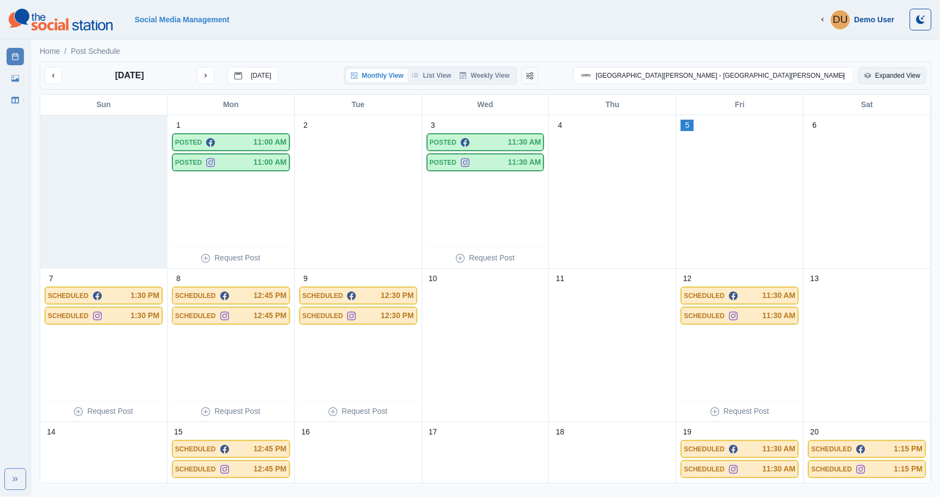
click at [876, 77] on button "Expanded View" at bounding box center [892, 75] width 69 height 17
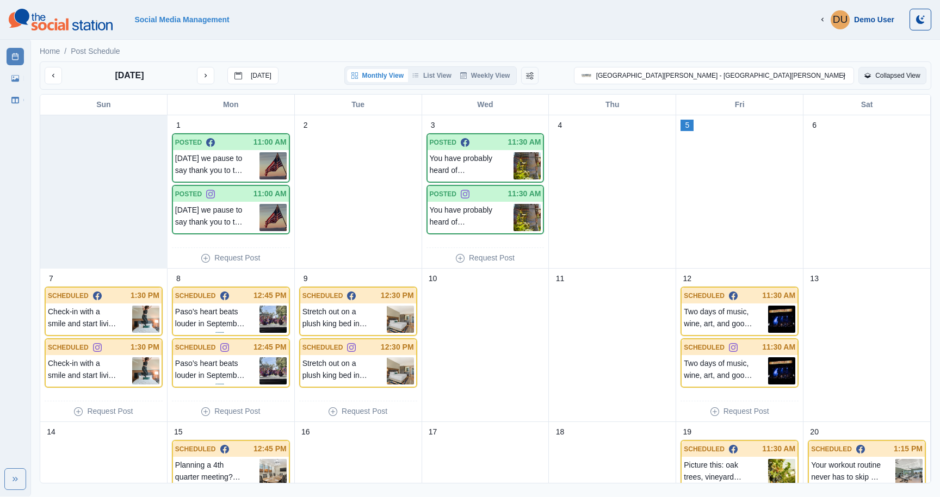
click at [876, 77] on button "Collapsed View" at bounding box center [892, 75] width 68 height 17
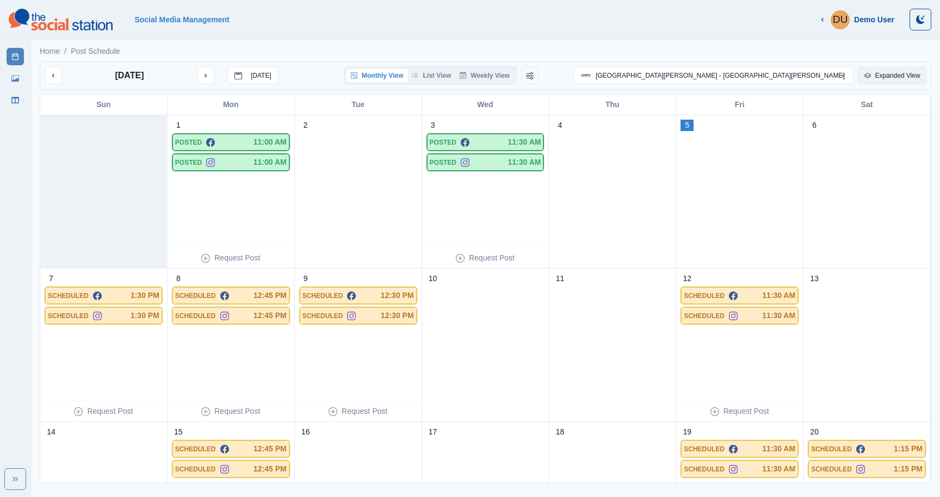
click at [876, 77] on button "Expanded View" at bounding box center [892, 75] width 69 height 17
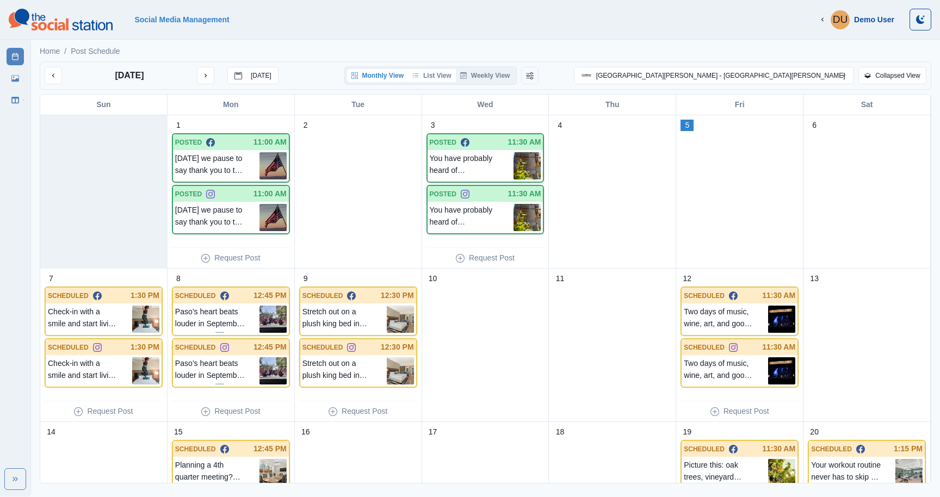
click at [456, 79] on button "List View" at bounding box center [432, 75] width 48 height 13
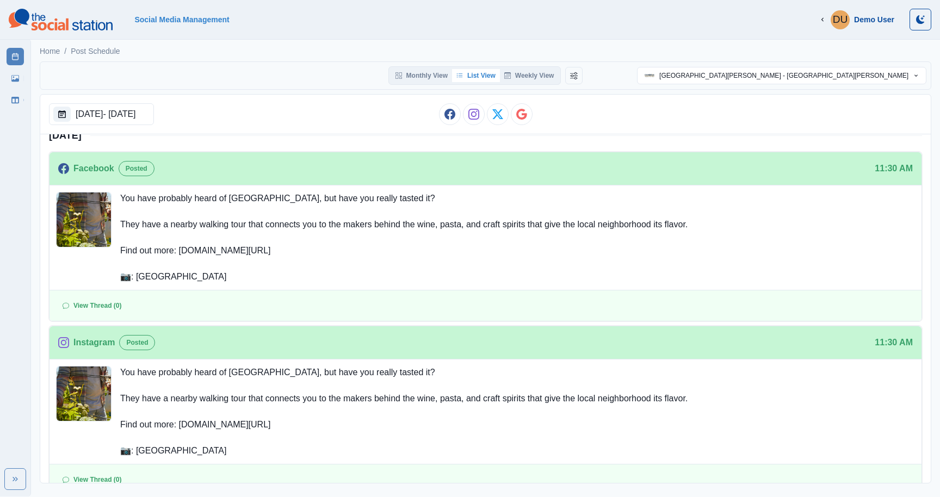
scroll to position [330, 0]
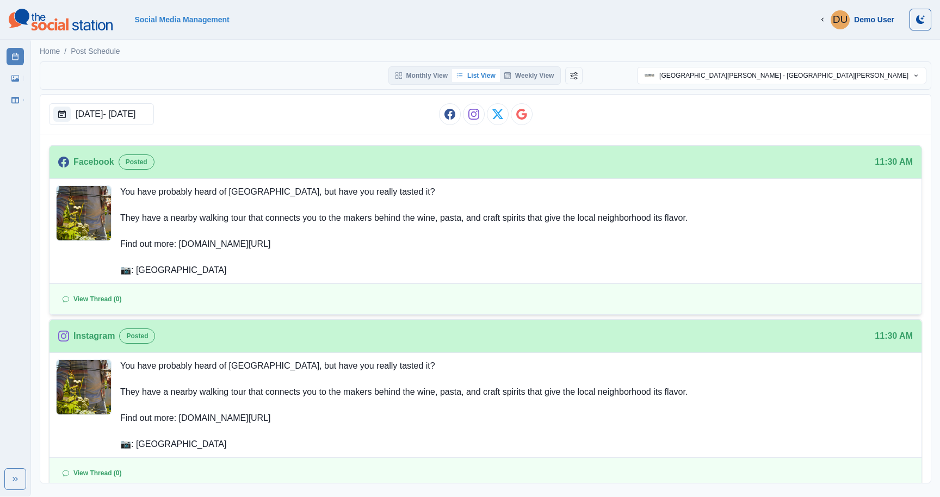
click at [386, 257] on p "You have probably heard of [GEOGRAPHIC_DATA], but have you really tasted it? Th…" at bounding box center [403, 231] width 567 height 91
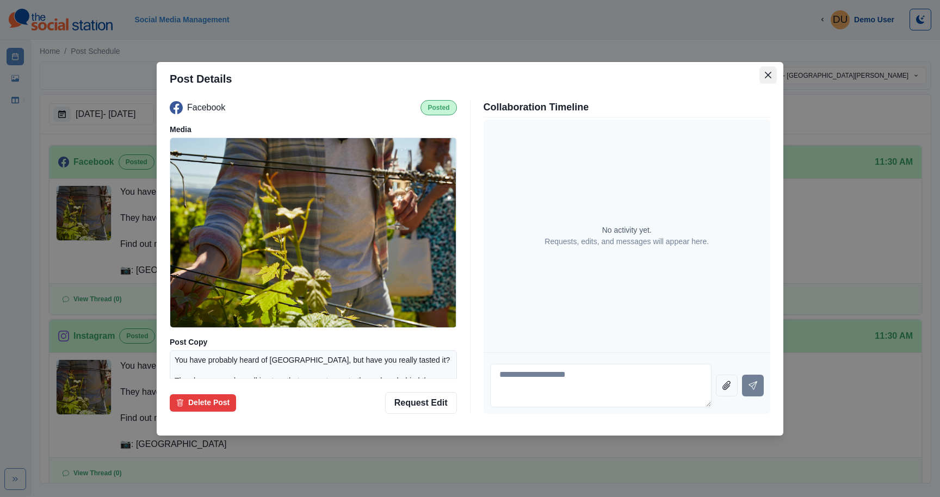
click at [770, 76] on icon "Close" at bounding box center [768, 74] width 7 height 7
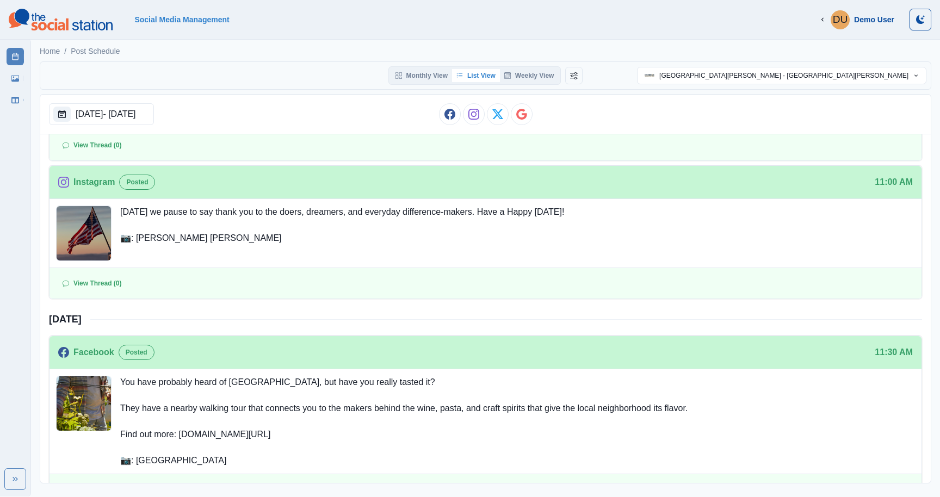
scroll to position [0, 0]
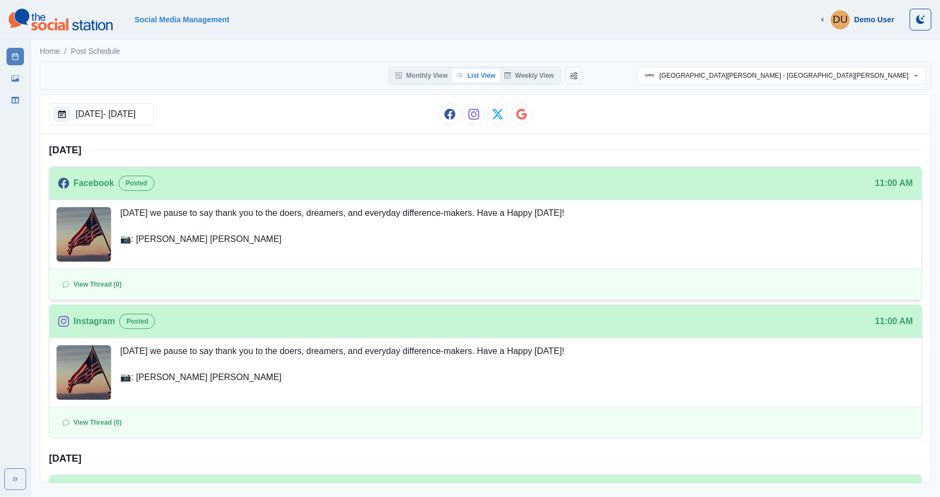
click at [418, 256] on p "[DATE] we pause to say thank you to the doers, dreamers, and everyday differenc…" at bounding box center [342, 234] width 444 height 55
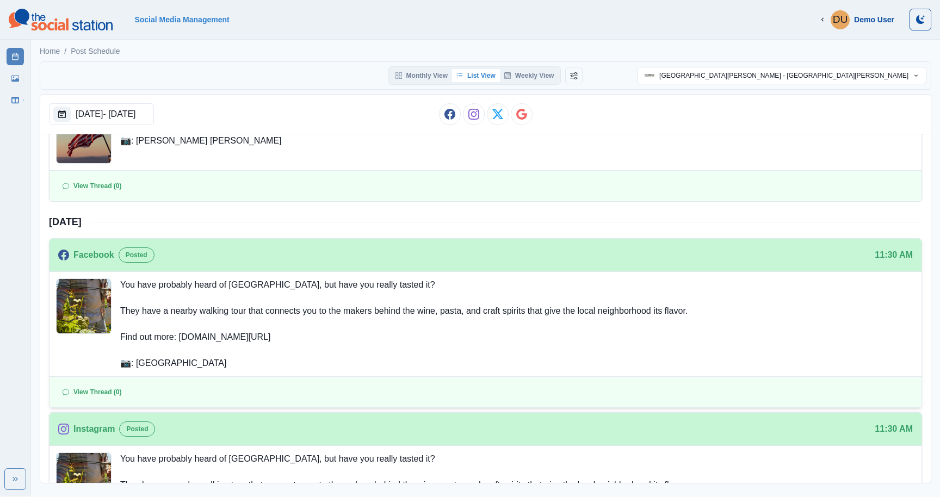
scroll to position [238, 0]
click at [304, 329] on p "You have probably heard of [GEOGRAPHIC_DATA], but have you really tasted it? Th…" at bounding box center [403, 322] width 567 height 91
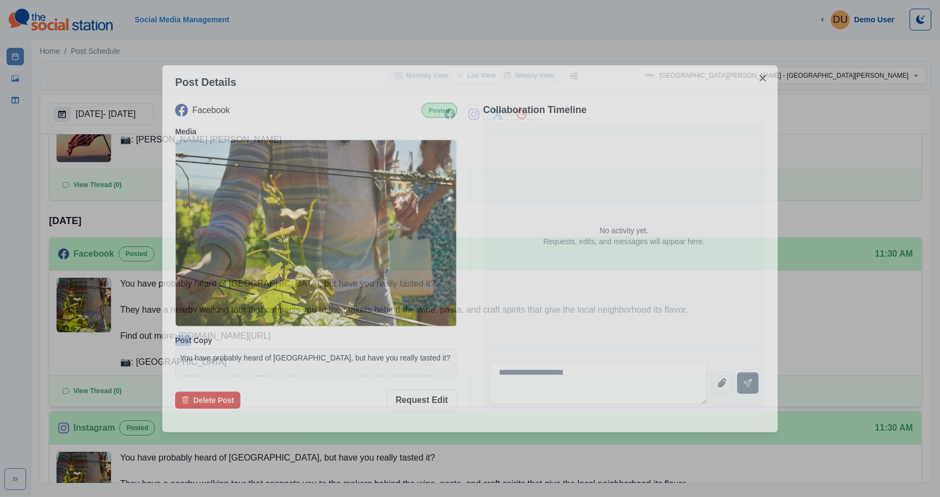
click at [304, 329] on div "Facebook Posted Media Post Copy You have probably heard of [GEOGRAPHIC_DATA], b…" at bounding box center [316, 239] width 282 height 274
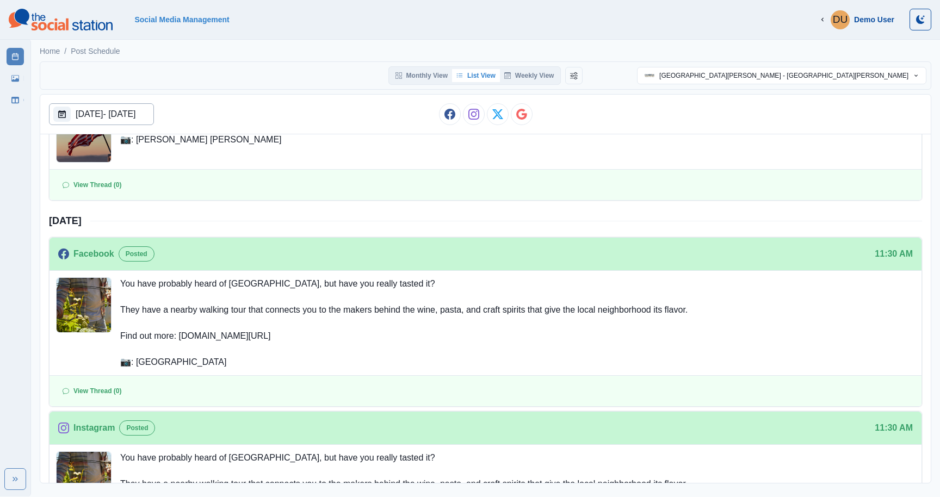
click at [119, 113] on p "[DATE] - [DATE]" at bounding box center [106, 114] width 60 height 13
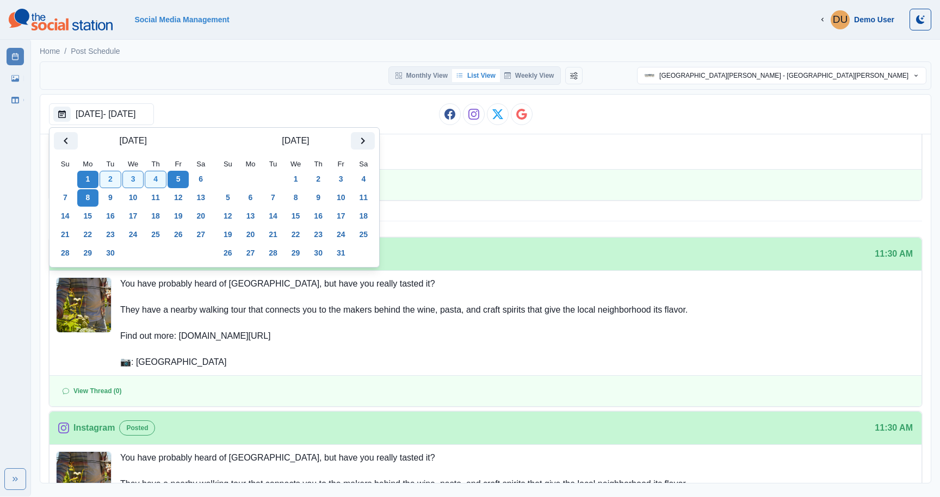
click at [91, 196] on button "8" at bounding box center [88, 197] width 22 height 17
click at [181, 200] on button "12" at bounding box center [179, 197] width 22 height 17
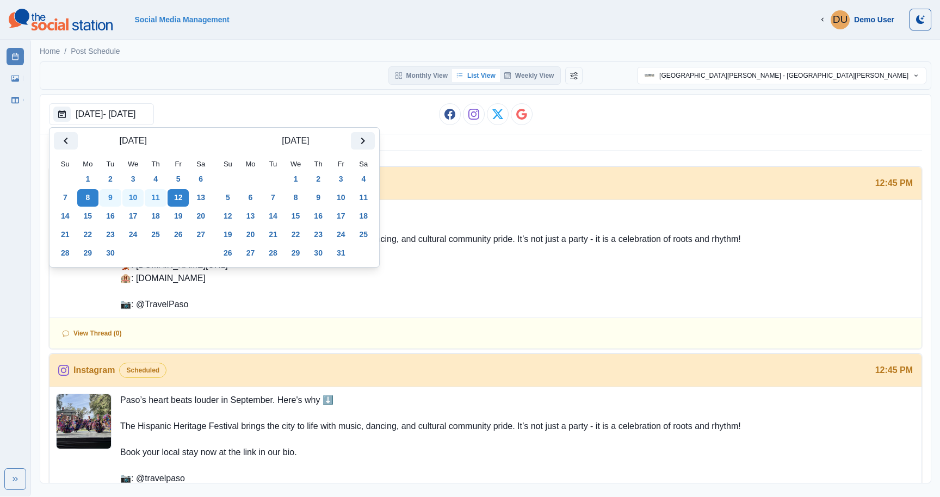
click at [301, 98] on div "[DATE] - [DATE]" at bounding box center [485, 115] width 891 height 40
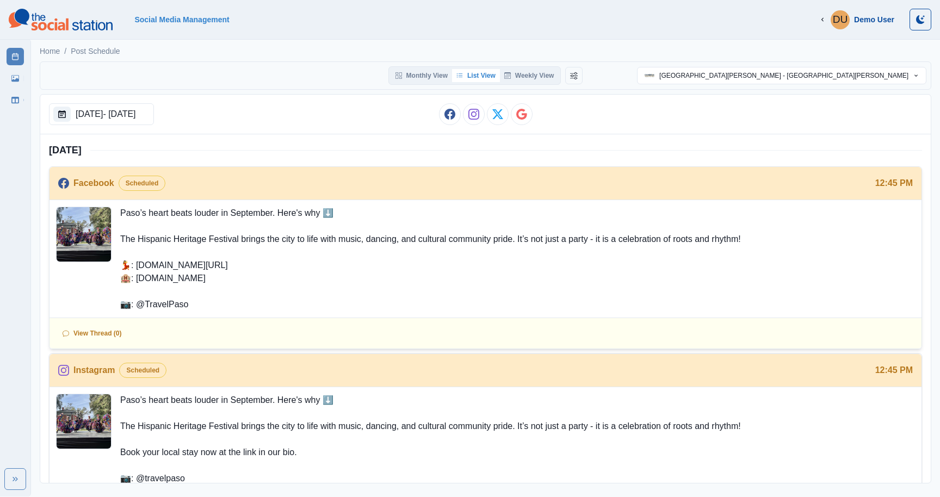
click at [95, 234] on img at bounding box center [84, 234] width 54 height 54
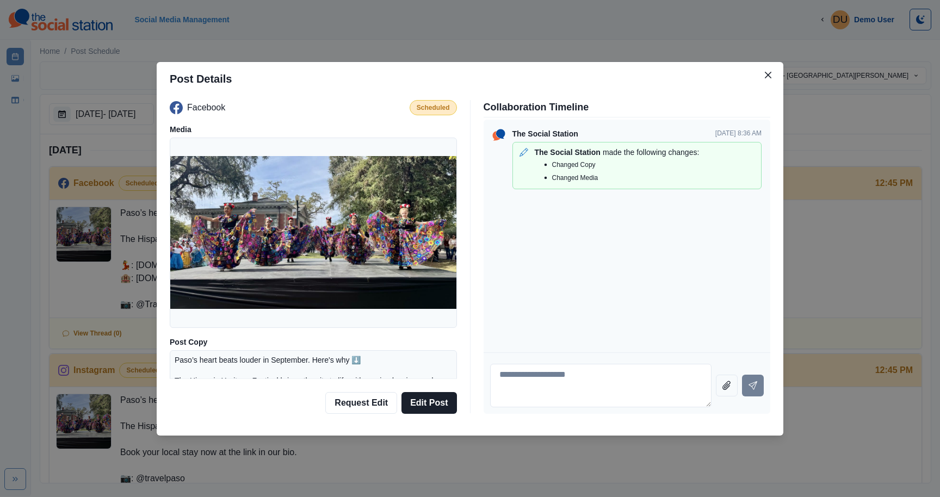
click at [145, 81] on div "Post Details Facebook Scheduled Media Post Copy Paso’s heart beats louder in Se…" at bounding box center [470, 248] width 940 height 497
